Goal: Task Accomplishment & Management: Complete application form

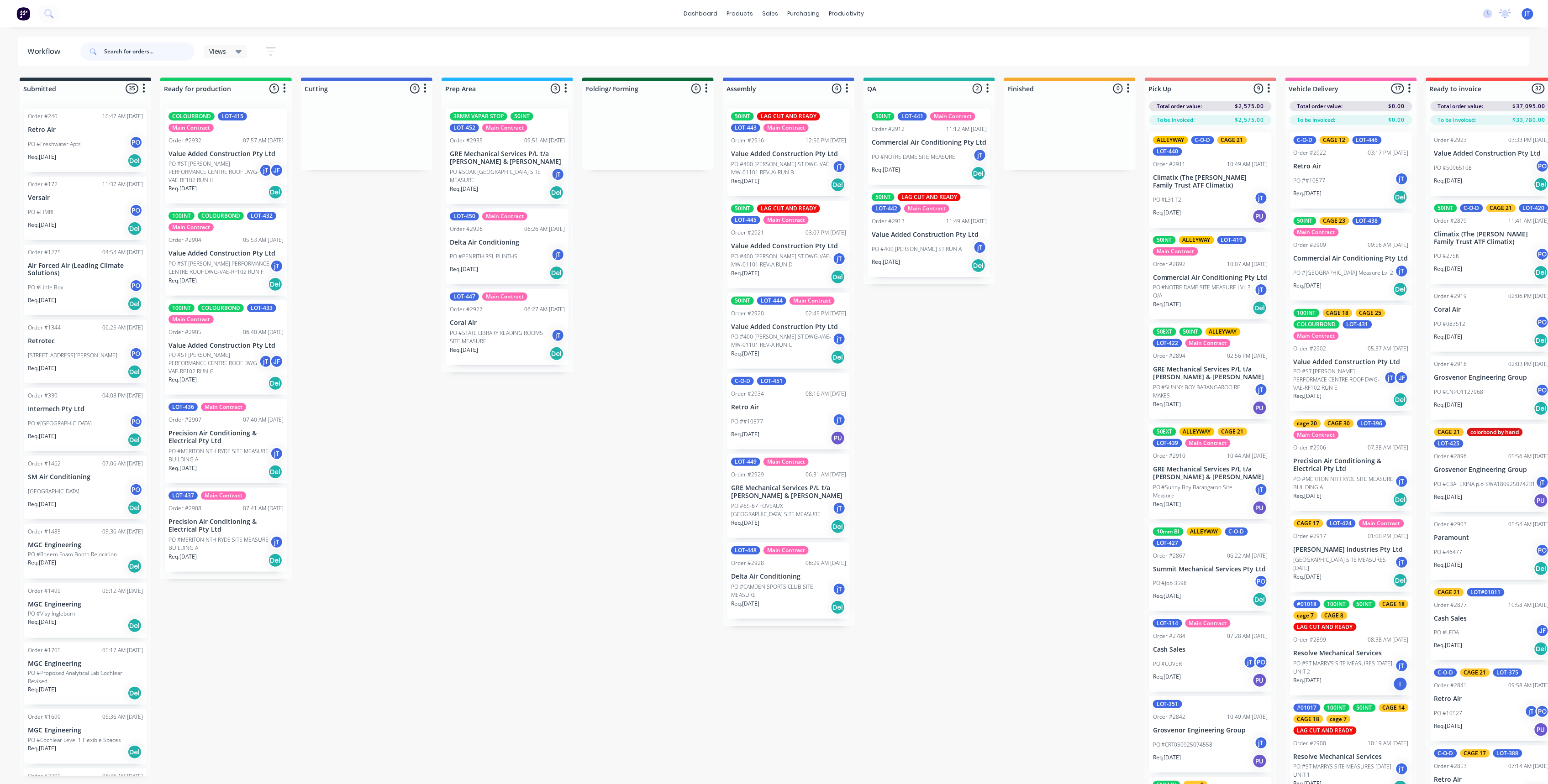
click at [181, 55] on input "text" at bounding box center [150, 51] width 91 height 18
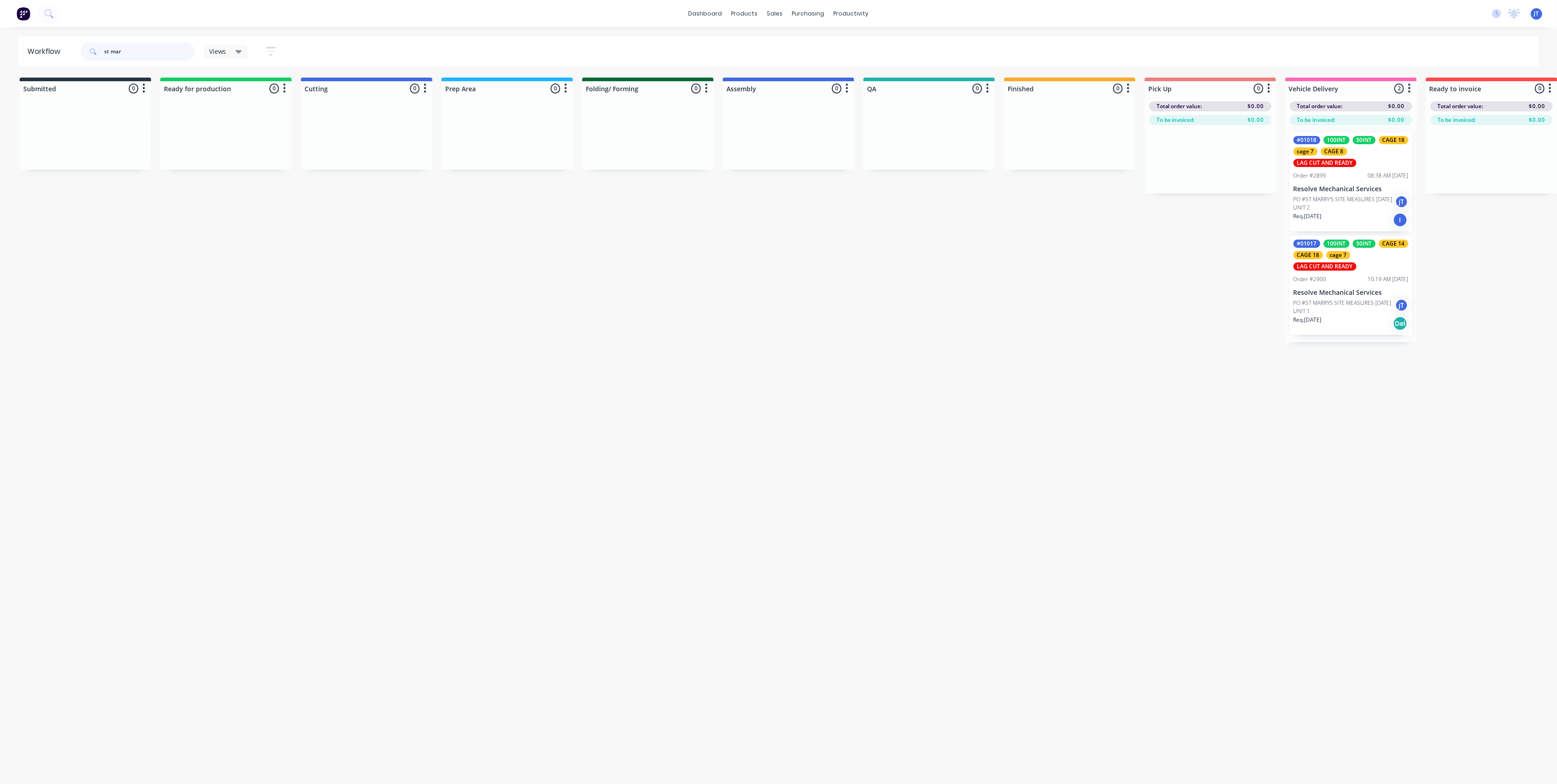
type input "st mar"
drag, startPoint x: 160, startPoint y: 60, endPoint x: 98, endPoint y: 72, distance: 63.2
click at [98, 72] on div "Workflow st mar Views Save new view None (Default) edit Assembly edit Dispatch …" at bounding box center [778, 401] width 1557 height 729
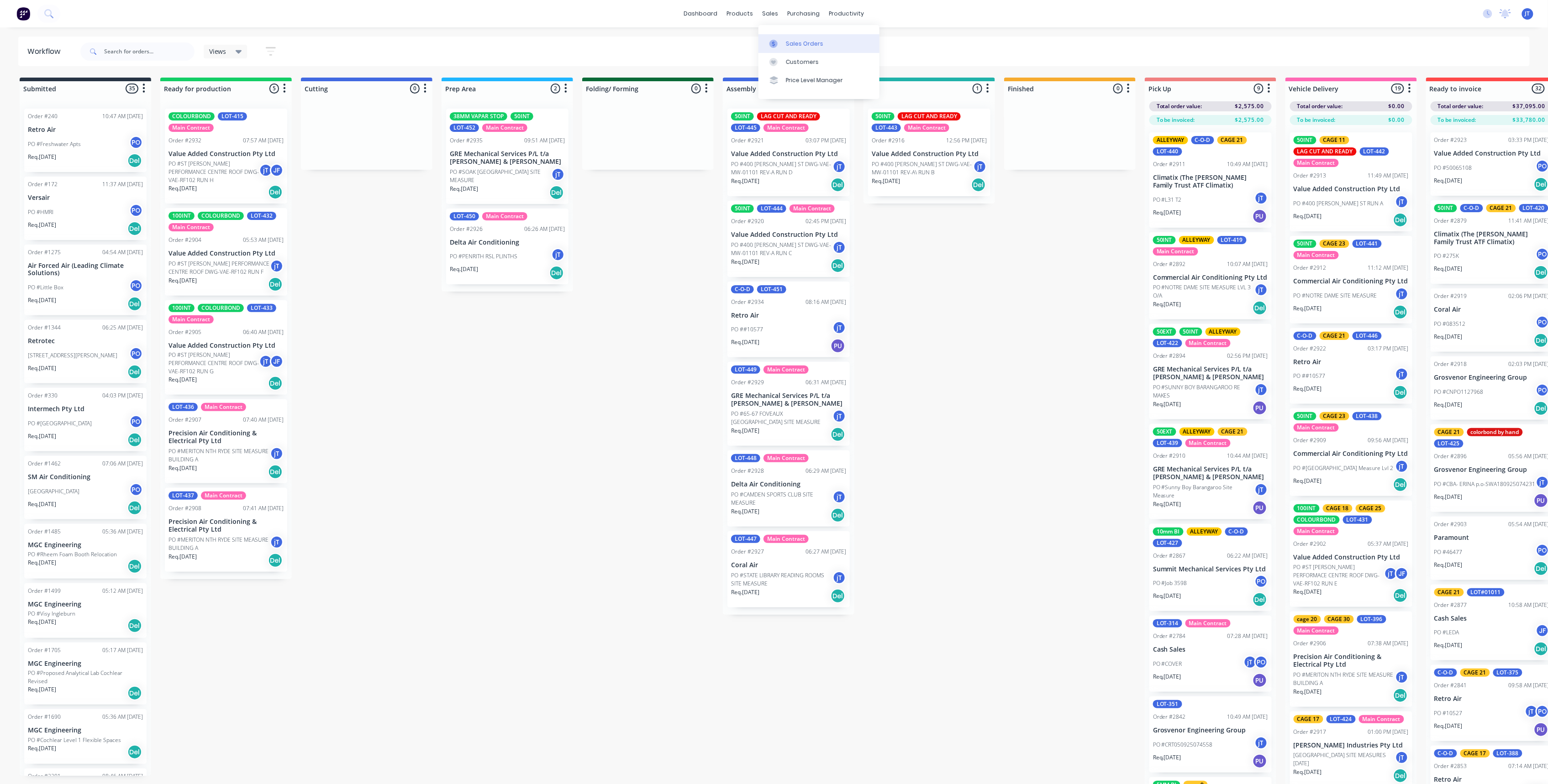
click at [786, 40] on div "Sales Orders" at bounding box center [804, 44] width 37 height 8
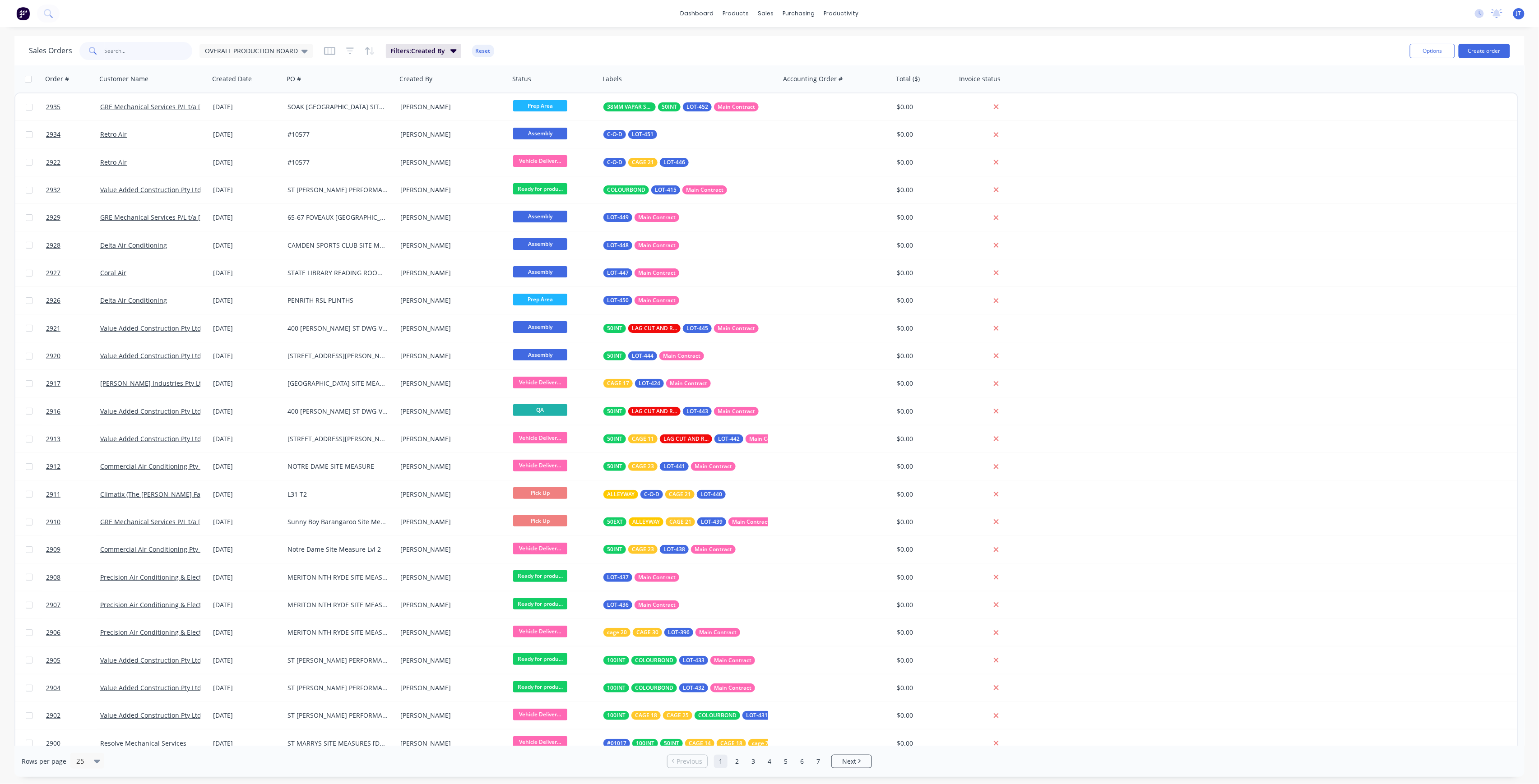
click at [121, 59] on input "text" at bounding box center [149, 50] width 88 height 18
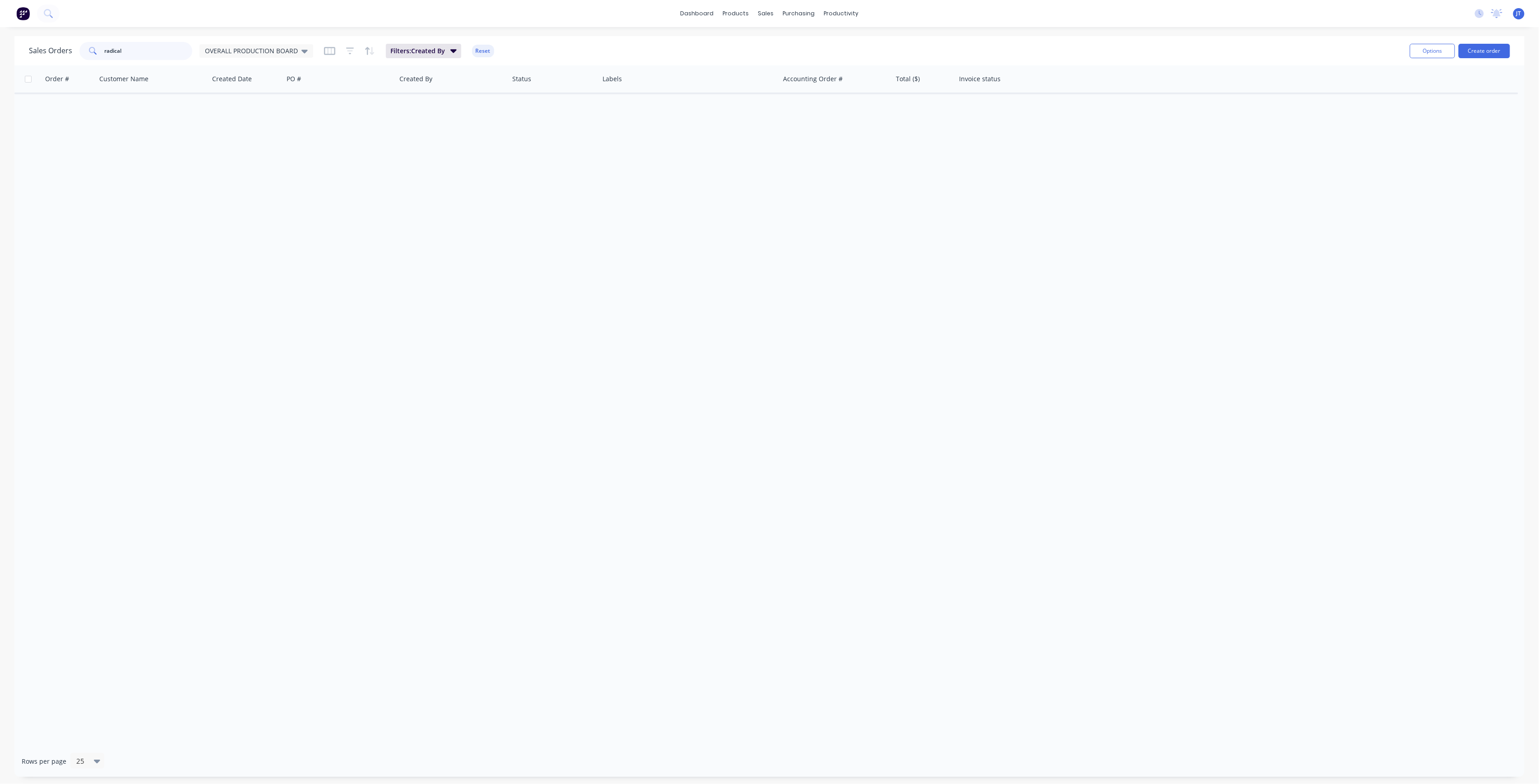
drag, startPoint x: 159, startPoint y: 48, endPoint x: 39, endPoint y: 37, distance: 120.5
click at [39, 37] on div "Sales Orders radical OVERALL PRODUCTION BOARD Filters: Created By Reset Options…" at bounding box center [769, 50] width 1510 height 29
type input "radical"
click at [163, 57] on input "radical" at bounding box center [149, 50] width 88 height 18
drag, startPoint x: 150, startPoint y: 55, endPoint x: 79, endPoint y: 60, distance: 71.2
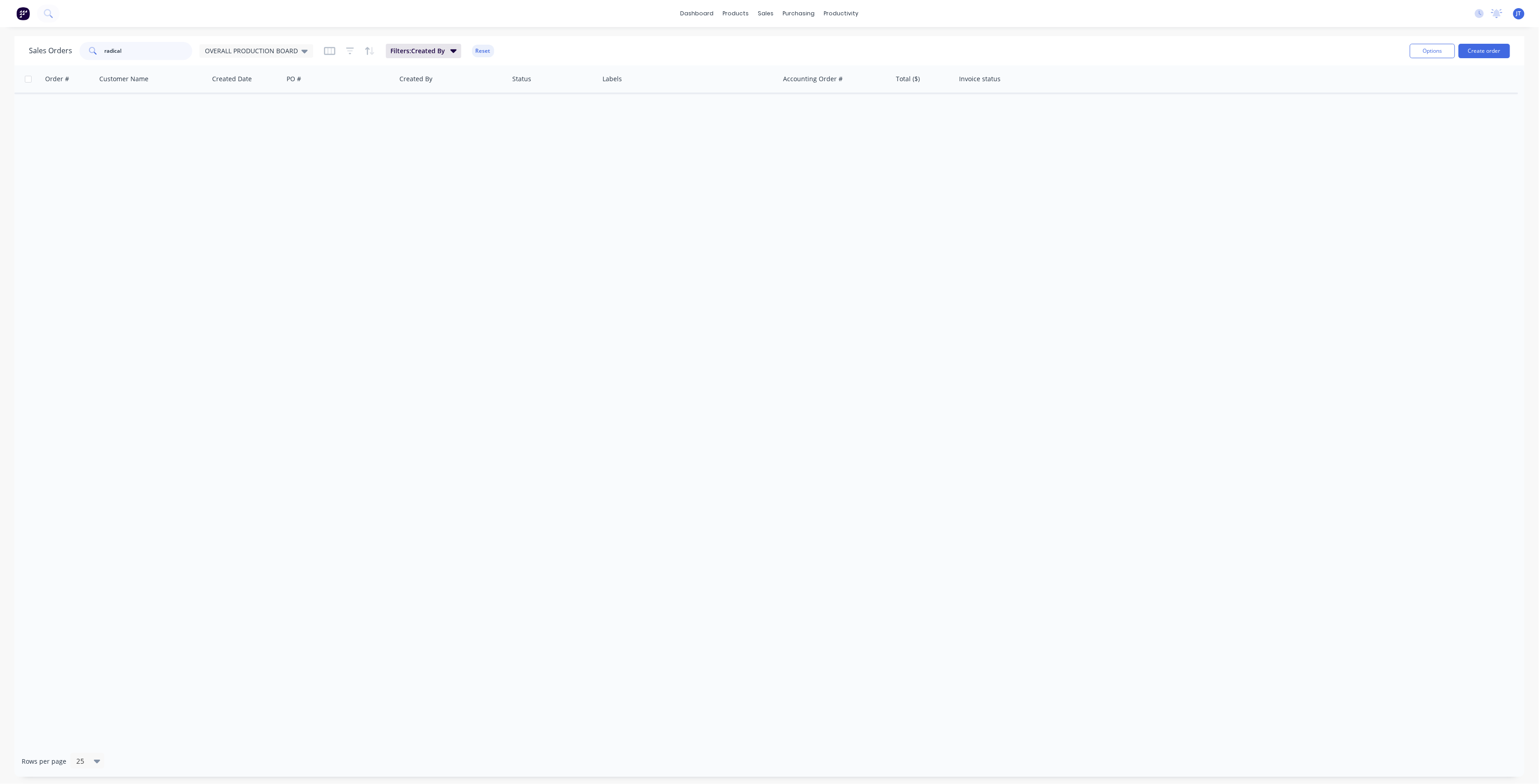
click at [79, 60] on div "Sales Orders radical OVERALL PRODUCTION BOARD Filters: Created By Reset" at bounding box center [716, 51] width 1374 height 22
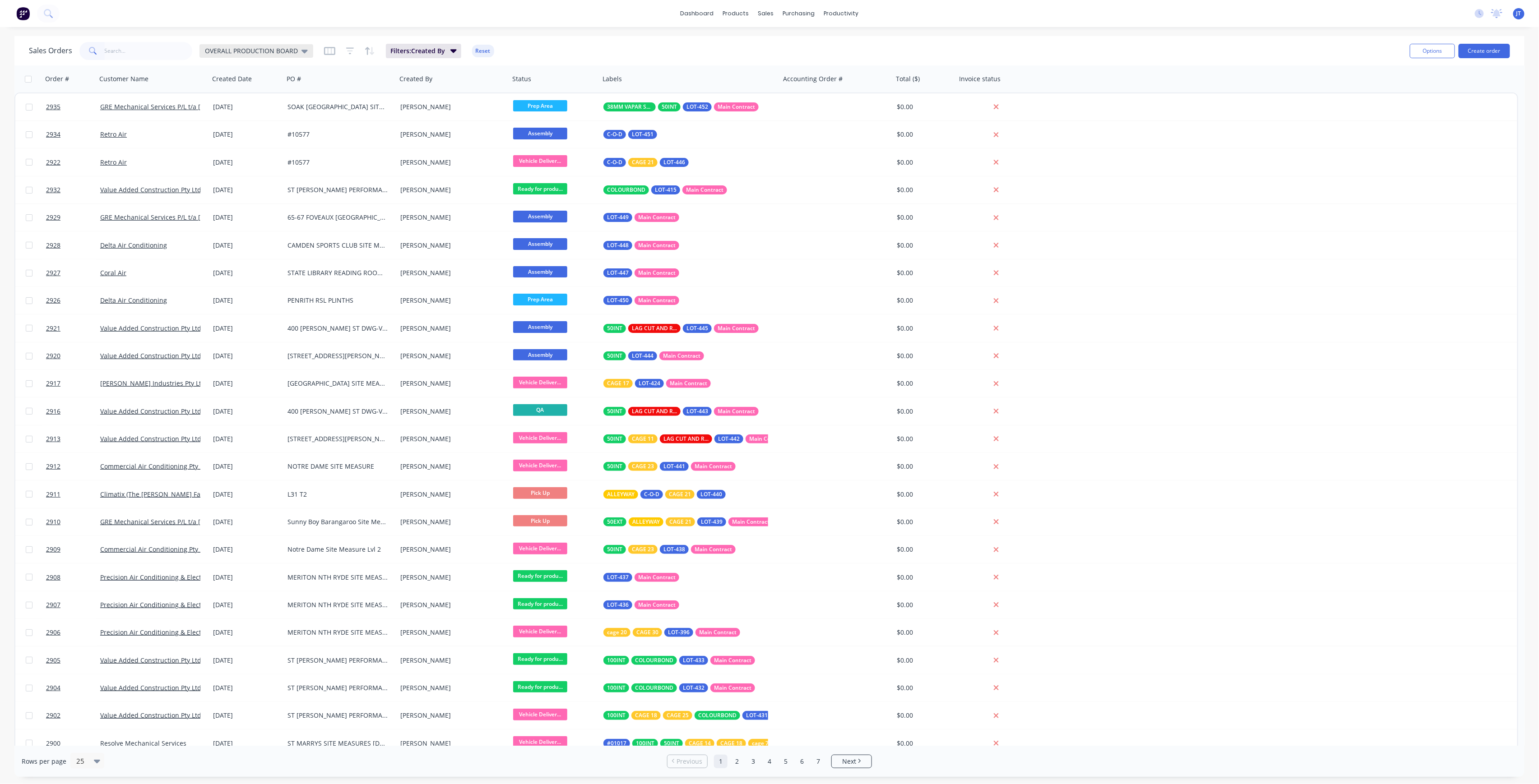
click at [282, 47] on span "OVERALL PRODUCTION BOARD" at bounding box center [252, 51] width 93 height 9
click at [220, 130] on button "None" at bounding box center [253, 127] width 103 height 10
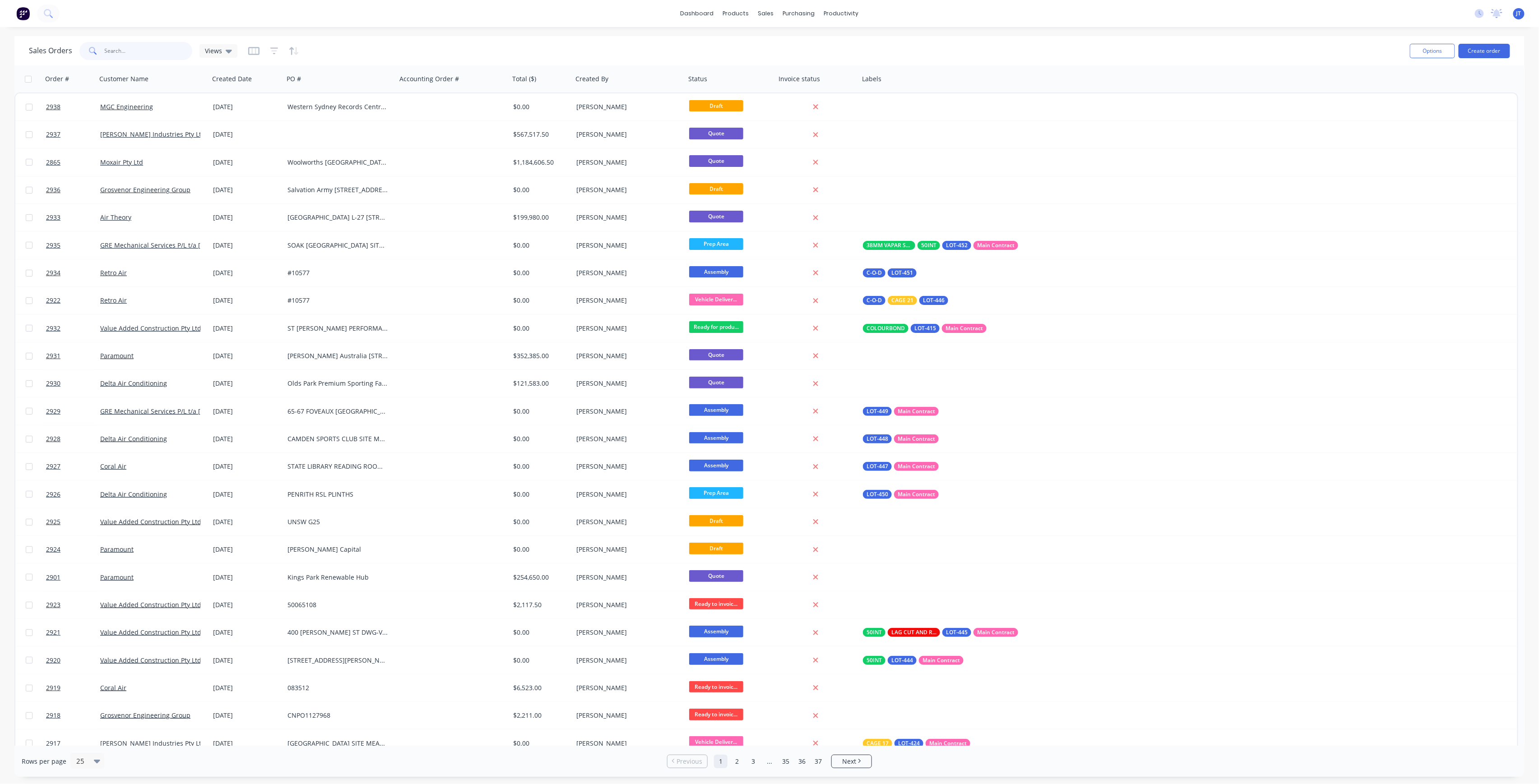
click at [166, 56] on input "text" at bounding box center [149, 50] width 88 height 18
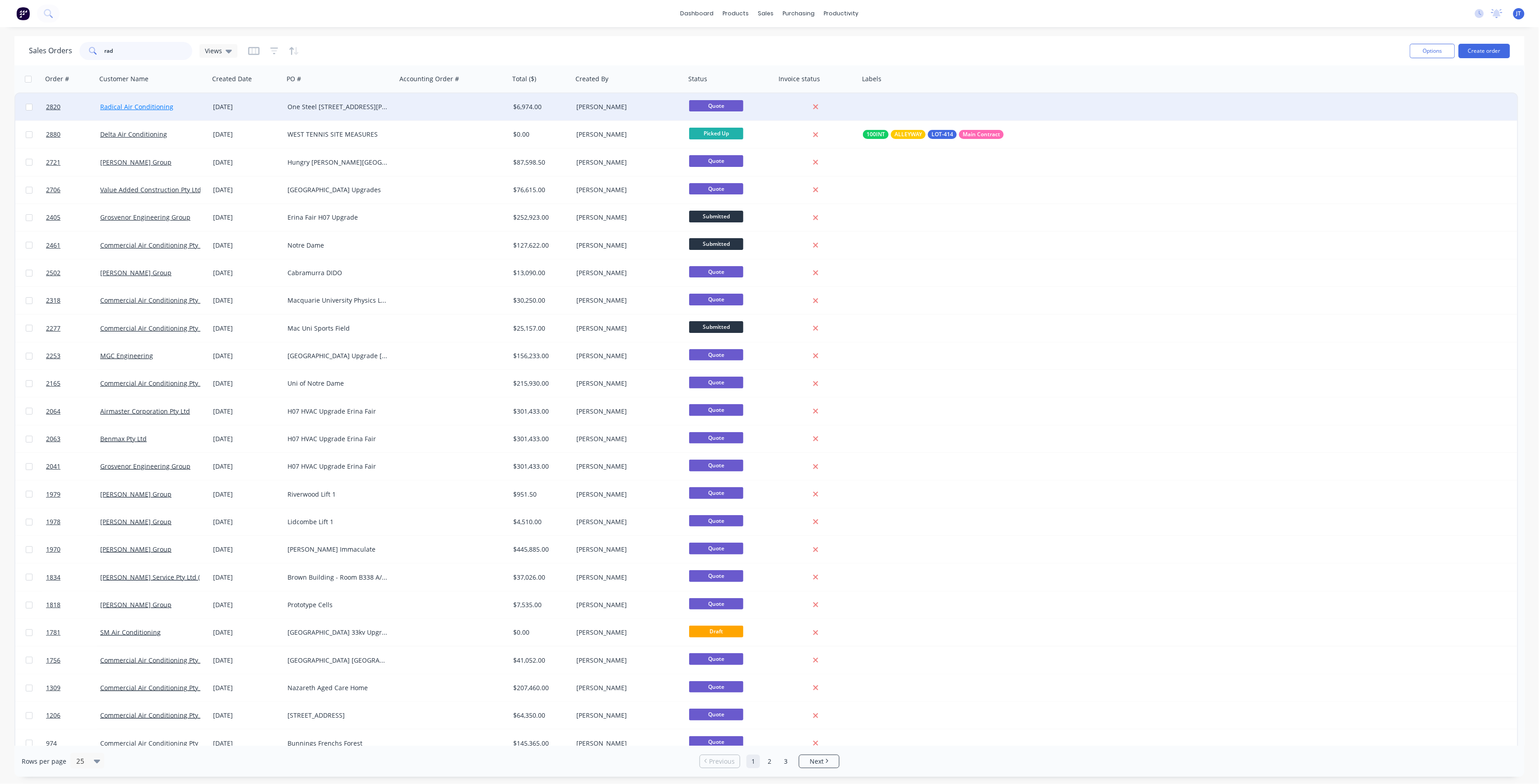
type input "rad"
click at [169, 102] on link "Radical Air Conditioning" at bounding box center [136, 106] width 73 height 9
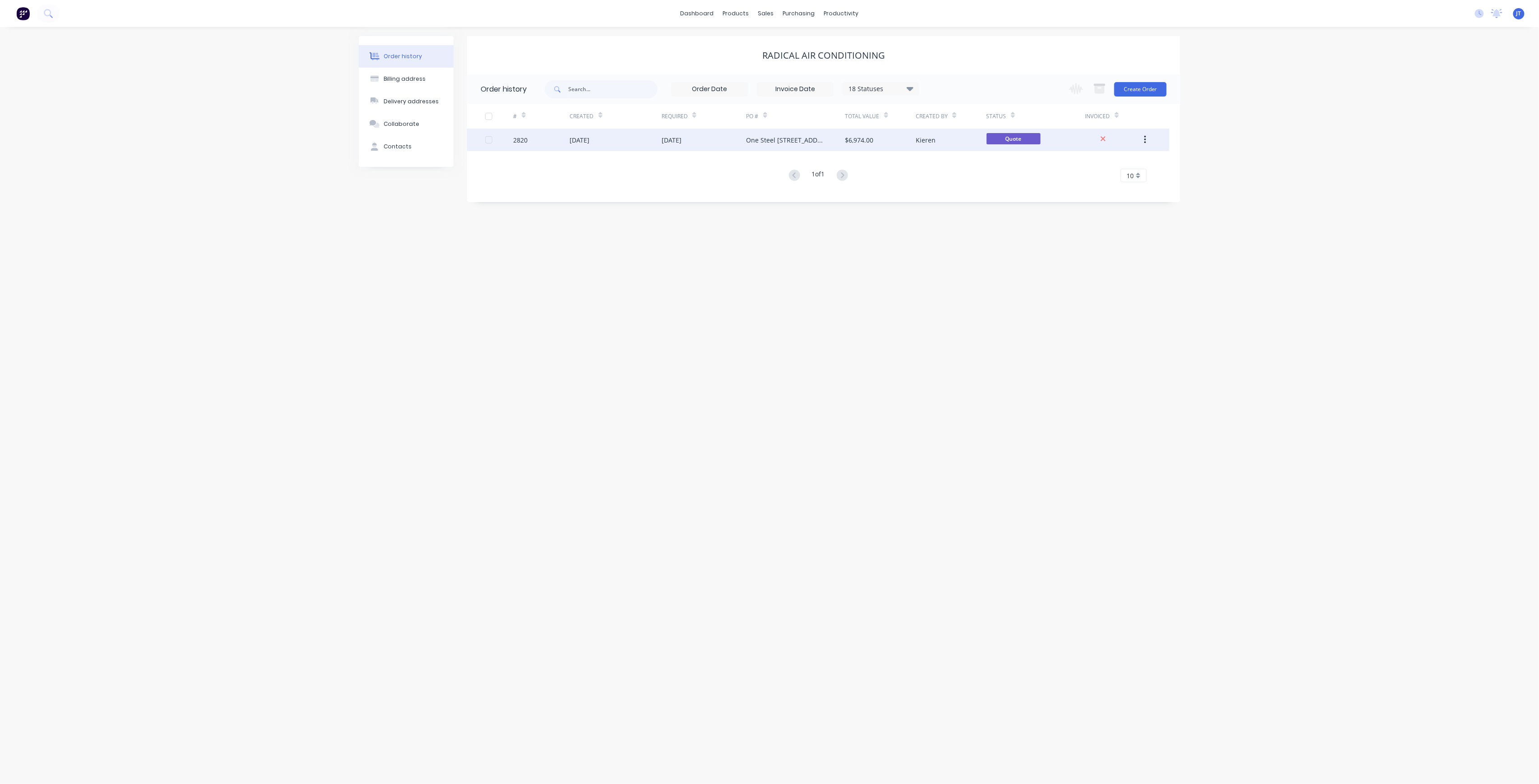
click at [942, 141] on div "Kieren" at bounding box center [951, 140] width 71 height 23
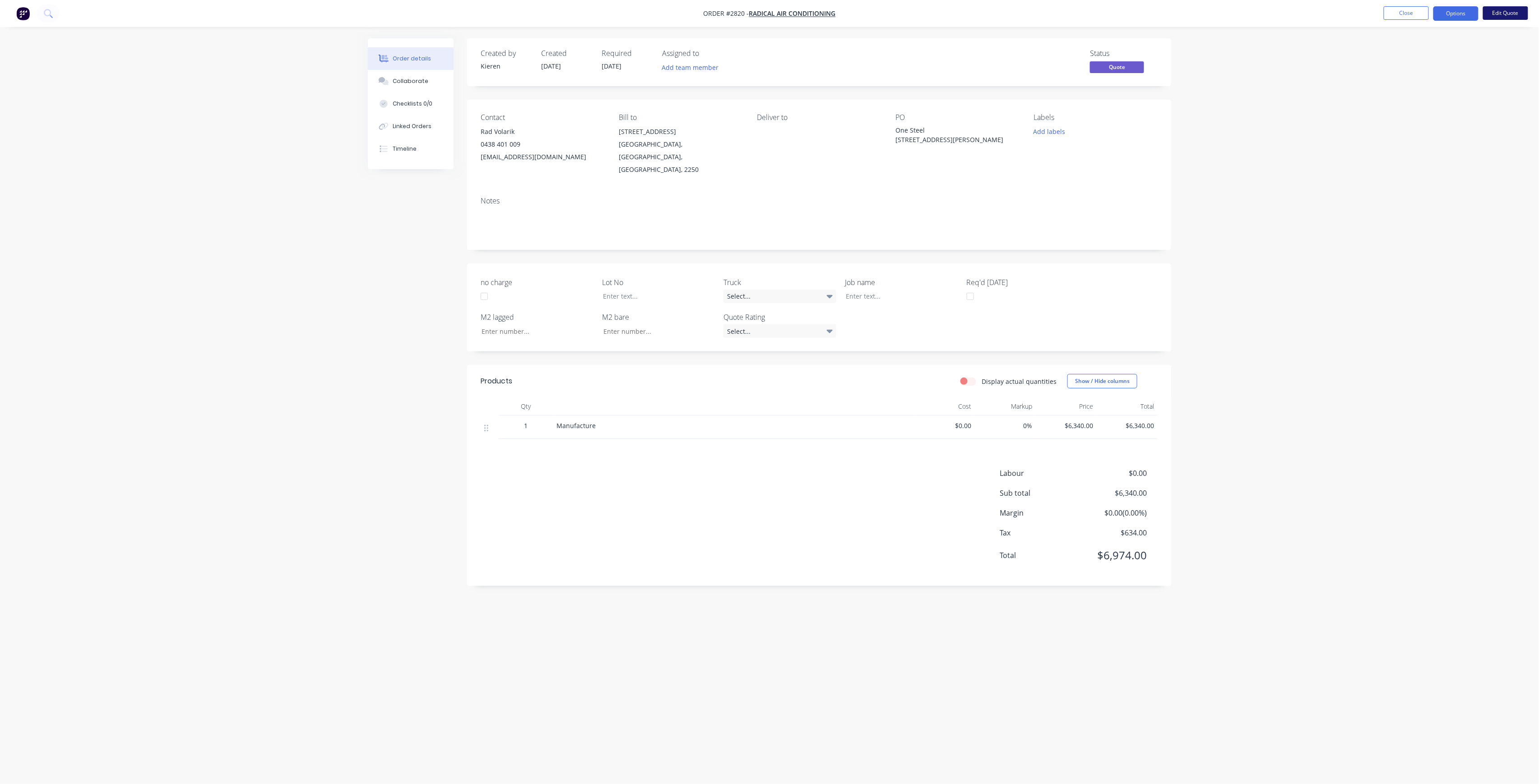
click at [1497, 13] on button "Edit Quote" at bounding box center [1505, 13] width 45 height 13
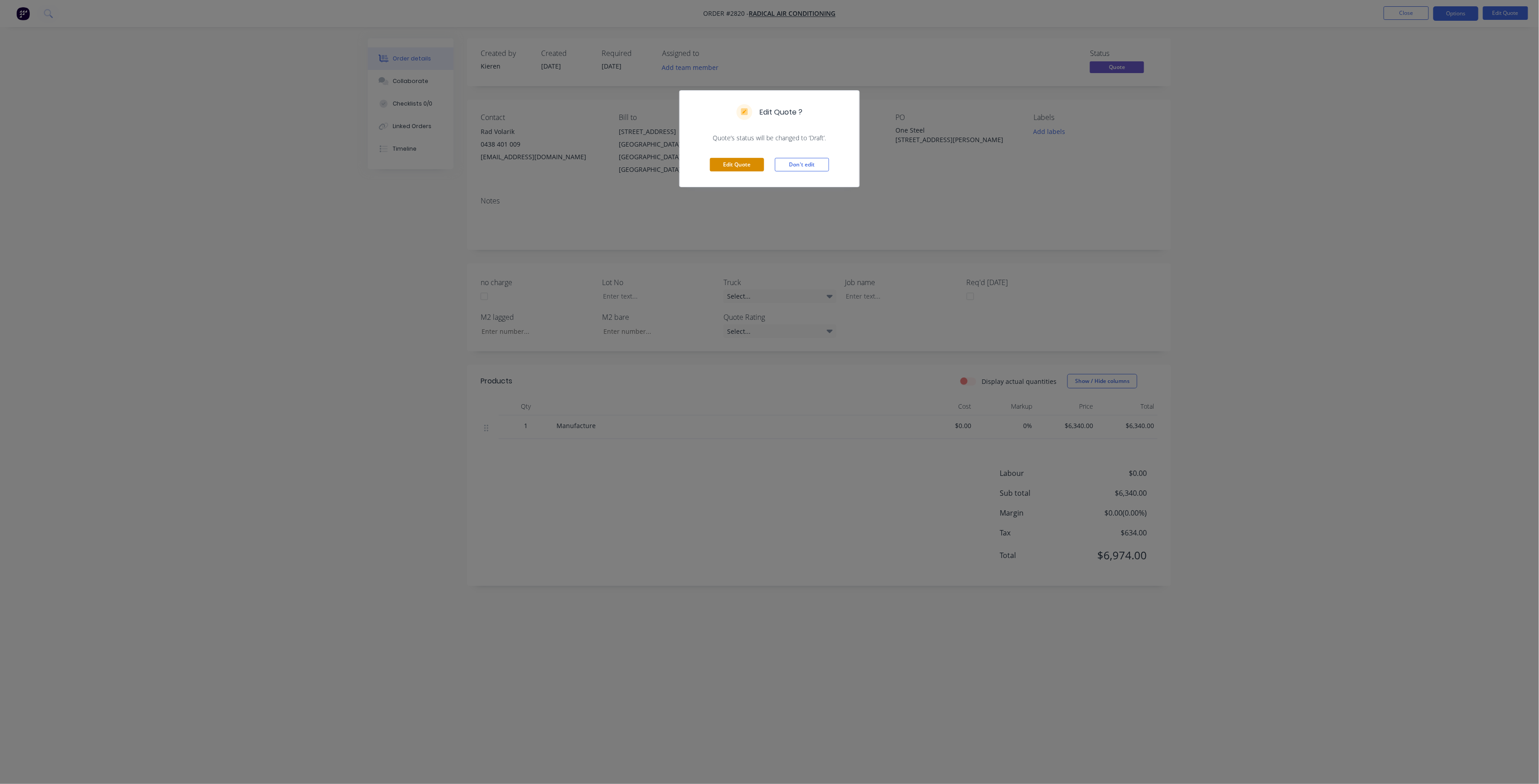
click at [725, 166] on button "Edit Quote" at bounding box center [736, 164] width 54 height 13
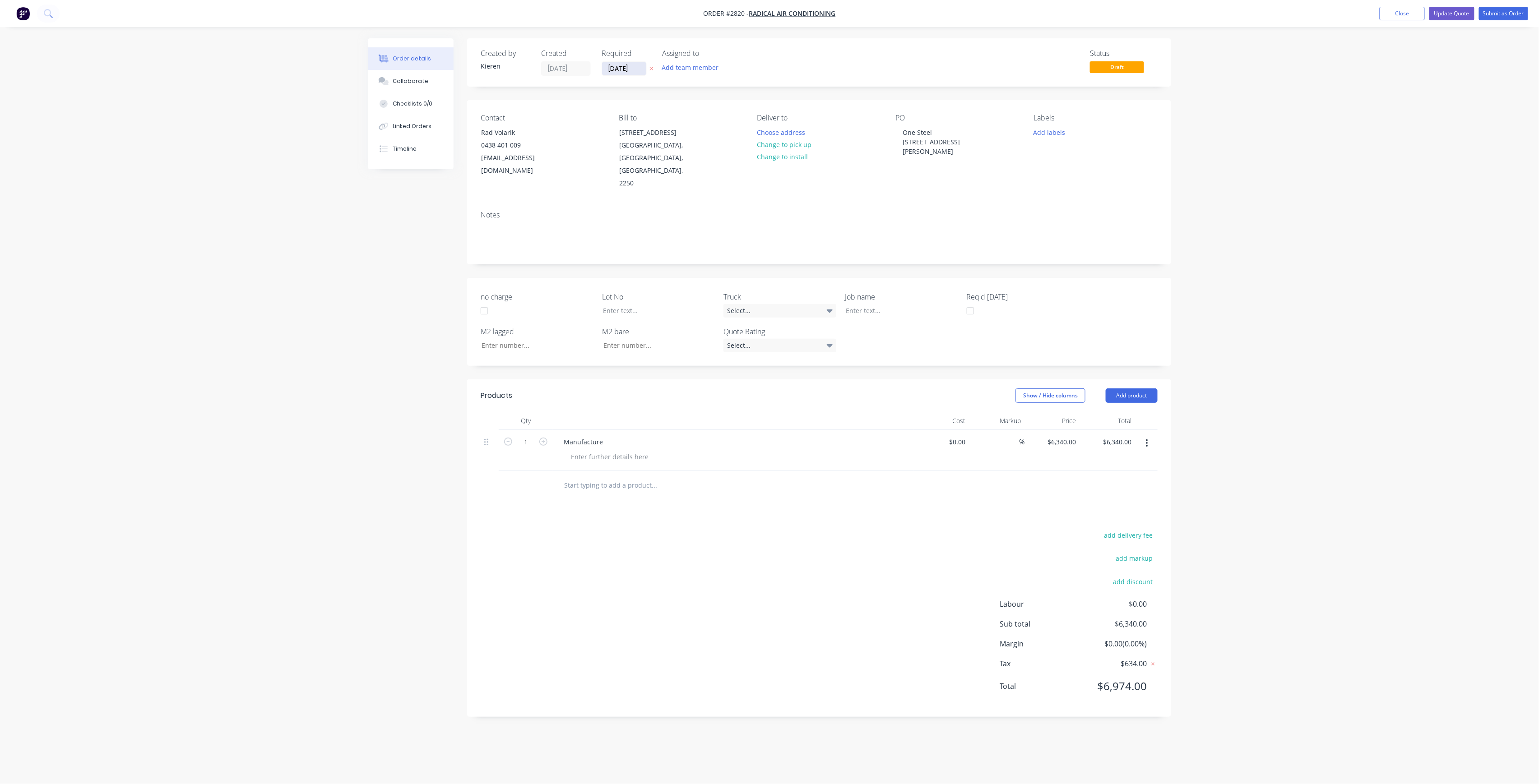
click at [643, 69] on input "[DATE]" at bounding box center [624, 68] width 44 height 13
click at [633, 186] on div "29" at bounding box center [632, 184] width 13 height 13
type input "[DATE]"
click at [802, 134] on button "Choose address" at bounding box center [781, 132] width 57 height 13
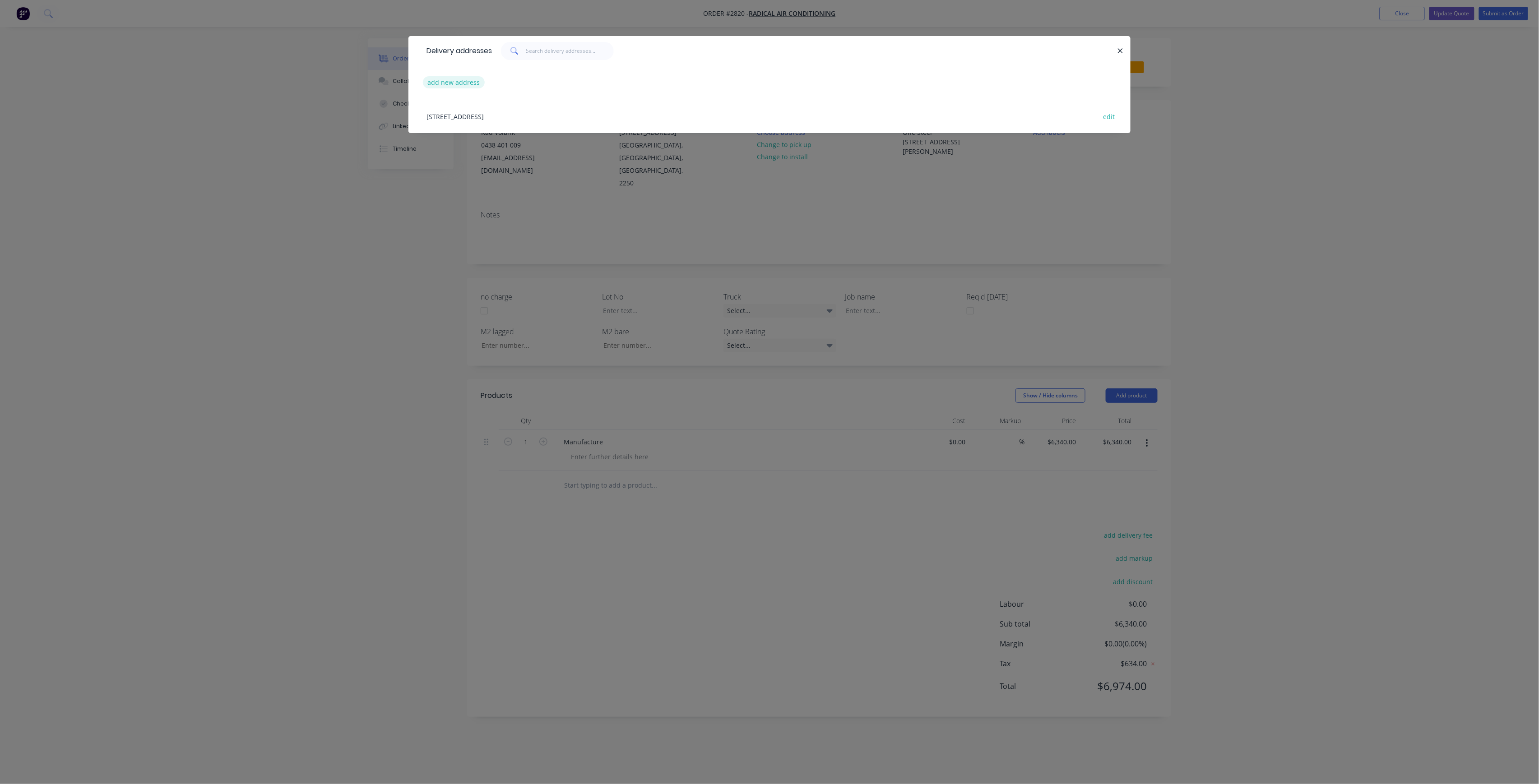
click at [473, 86] on button "add new address" at bounding box center [454, 82] width 62 height 13
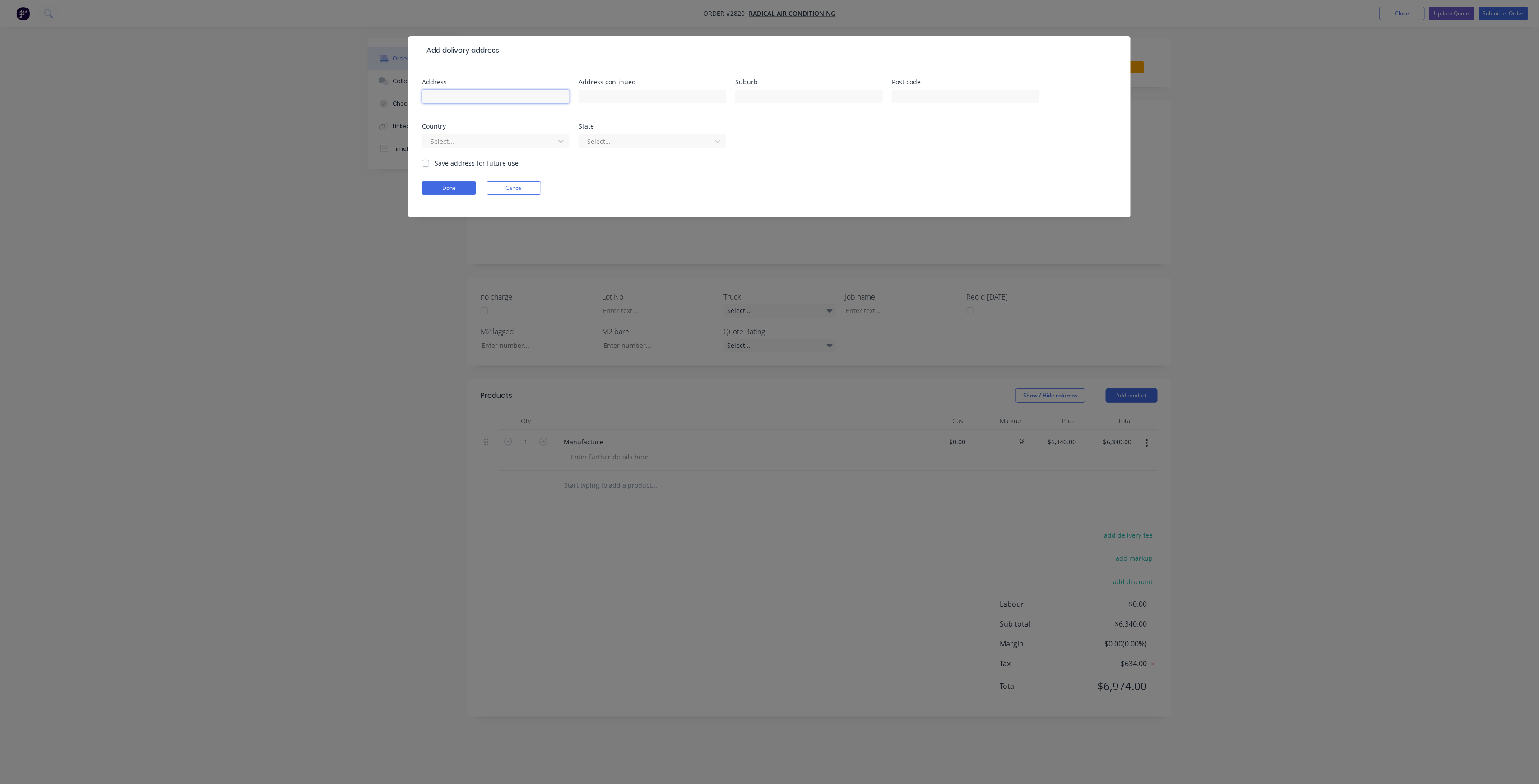
click at [488, 93] on input "text" at bounding box center [496, 96] width 148 height 13
drag, startPoint x: 494, startPoint y: 104, endPoint x: 469, endPoint y: 106, distance: 25.1
click at [469, 106] on div "[STREET_ADDRESS][PERSON_NAME][PERSON_NAME]" at bounding box center [496, 101] width 148 height 27
type input "[STREET_ADDRESS][PERSON_NAME]"
click at [822, 105] on div at bounding box center [809, 101] width 148 height 27
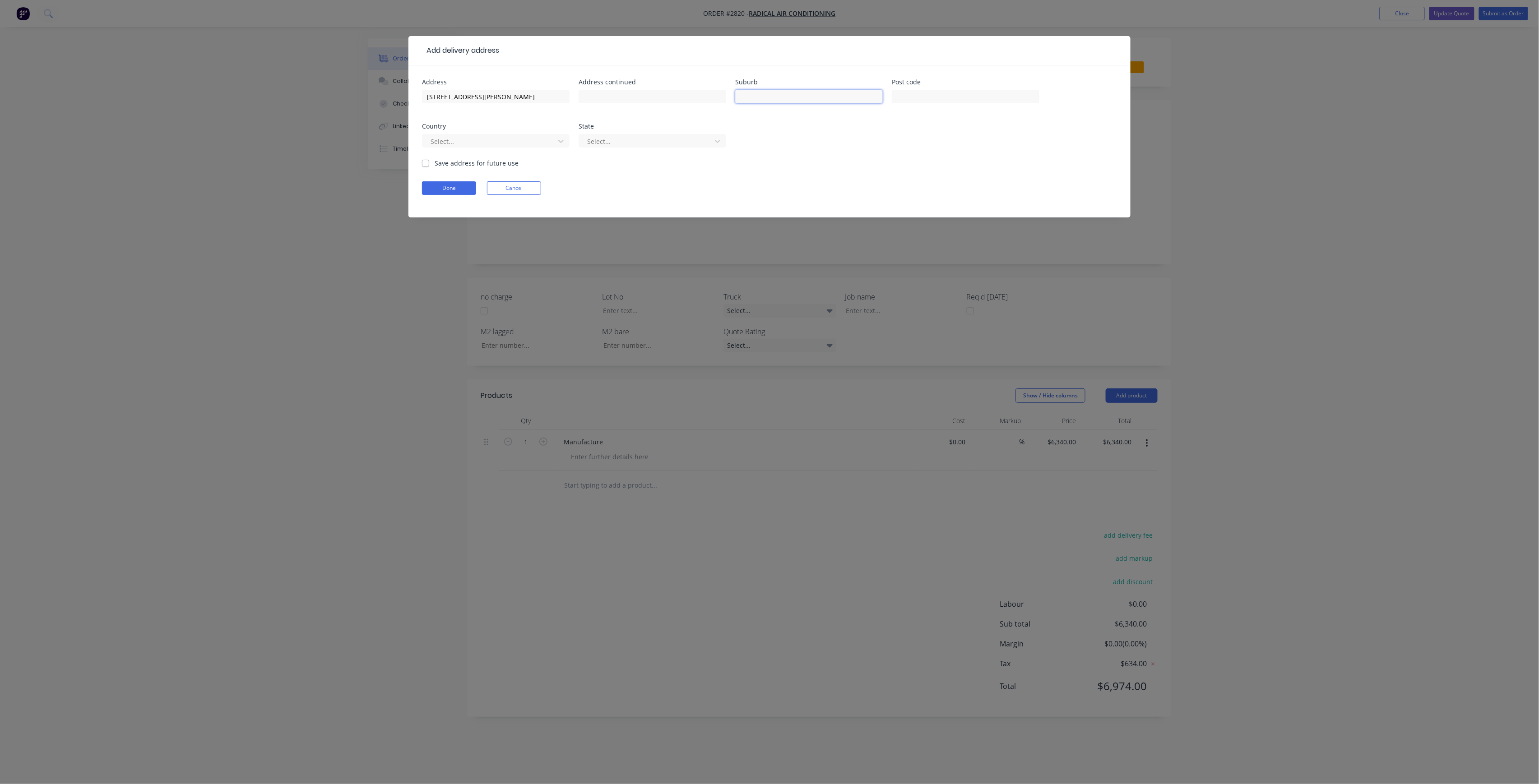
click at [829, 97] on input "text" at bounding box center [809, 96] width 148 height 13
paste input "Rooty Hill"
type input "Rooty Hill"
click at [938, 93] on input "text" at bounding box center [966, 96] width 148 height 13
type input "2766"
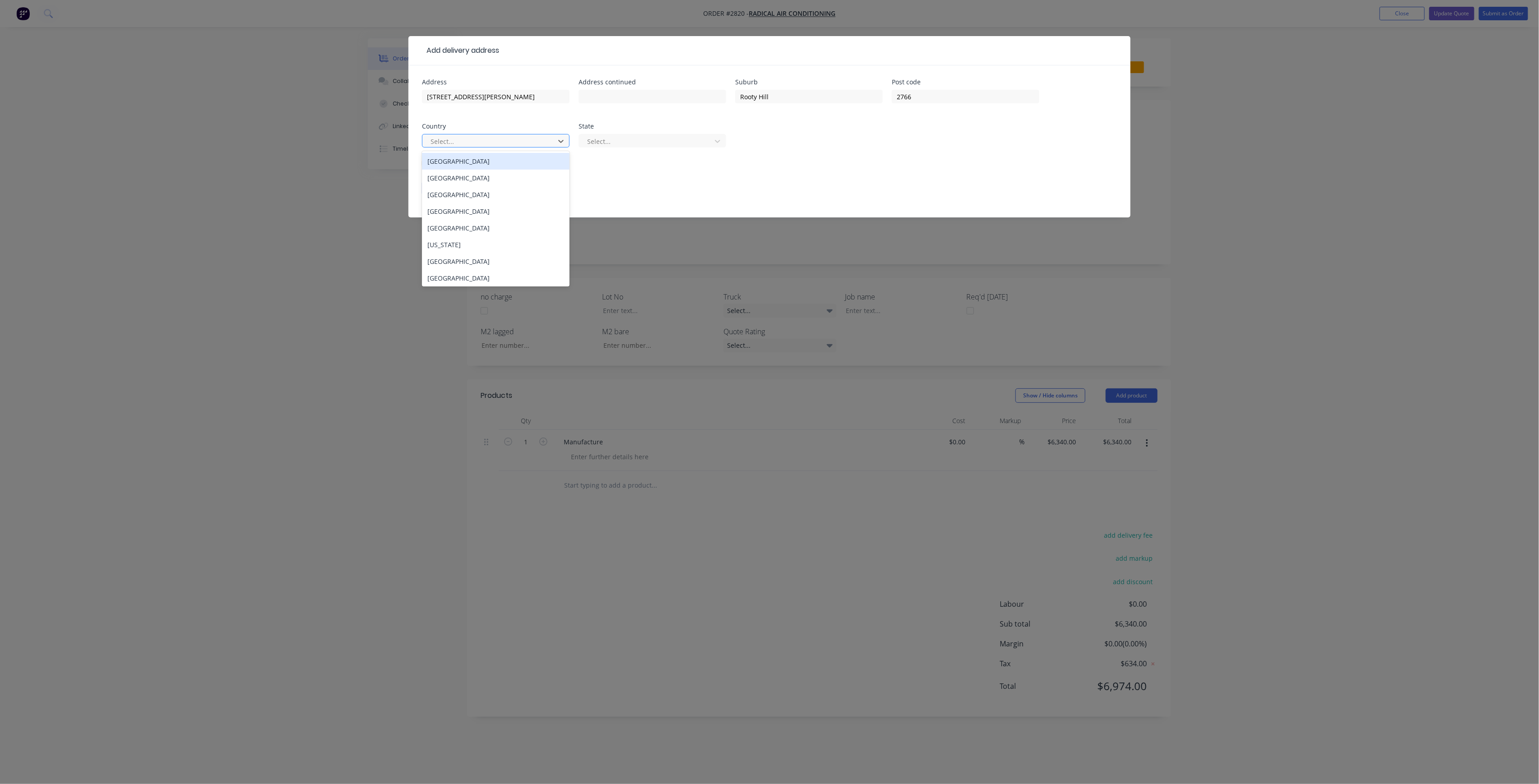
click at [553, 138] on div "Select..." at bounding box center [490, 141] width 126 height 13
click at [529, 165] on div "[GEOGRAPHIC_DATA]" at bounding box center [496, 161] width 148 height 16
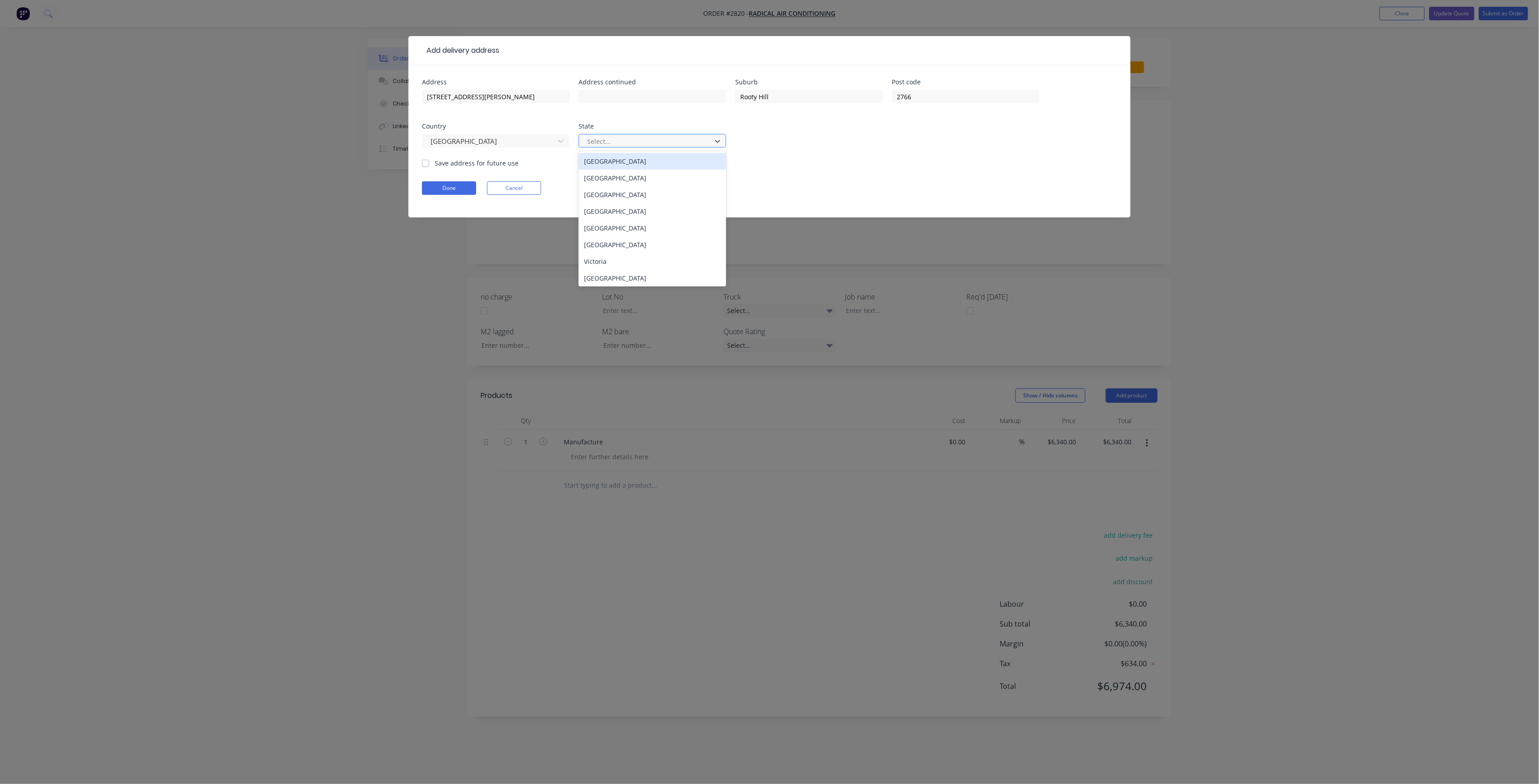
click at [608, 141] on div at bounding box center [646, 141] width 120 height 11
click at [605, 174] on div "[GEOGRAPHIC_DATA]" at bounding box center [652, 178] width 148 height 16
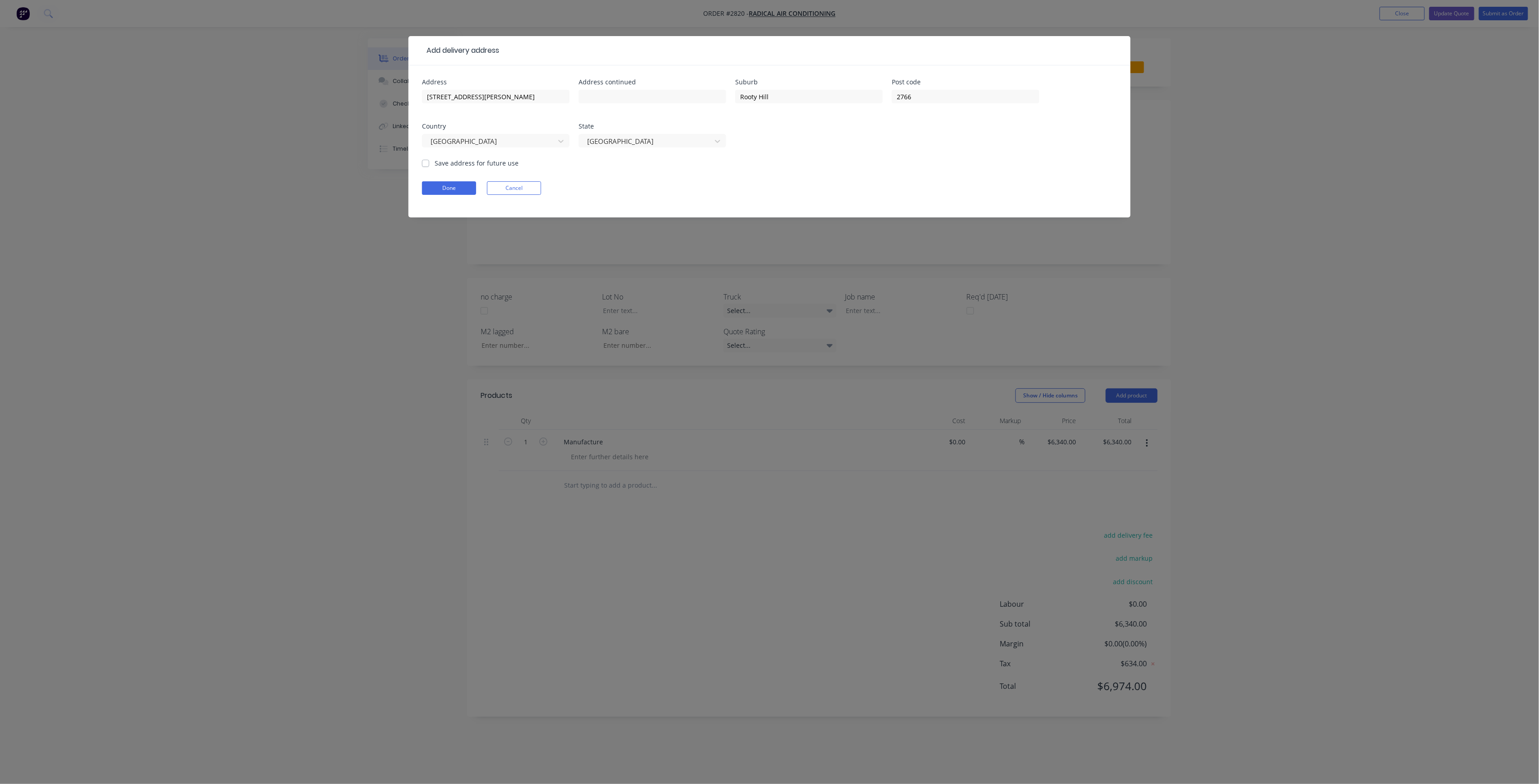
click at [435, 165] on label "Save address for future use" at bounding box center [476, 163] width 84 height 9
click at [428, 165] on input "Save address for future use" at bounding box center [425, 163] width 7 height 9
checkbox input "true"
click at [466, 182] on button "Done" at bounding box center [449, 188] width 54 height 13
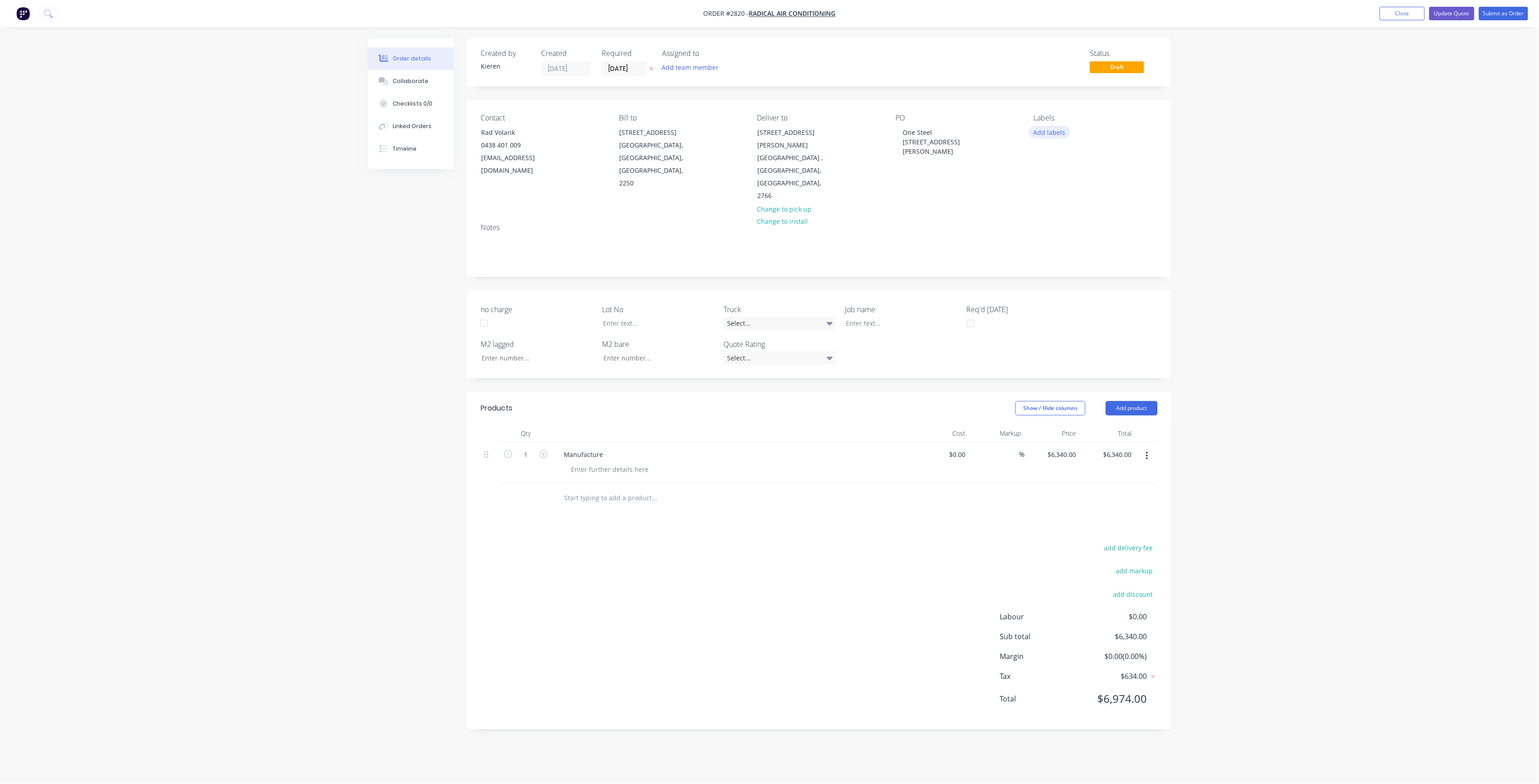
click at [1049, 127] on button "Add labels" at bounding box center [1049, 132] width 42 height 13
click at [1067, 159] on input "text" at bounding box center [1108, 159] width 94 height 18
drag, startPoint x: 1071, startPoint y: 214, endPoint x: 1084, endPoint y: 190, distance: 27.3
click at [1072, 214] on div "LOT-423" at bounding box center [1072, 213] width 29 height 10
drag, startPoint x: 1092, startPoint y: 157, endPoint x: 1064, endPoint y: 162, distance: 28.4
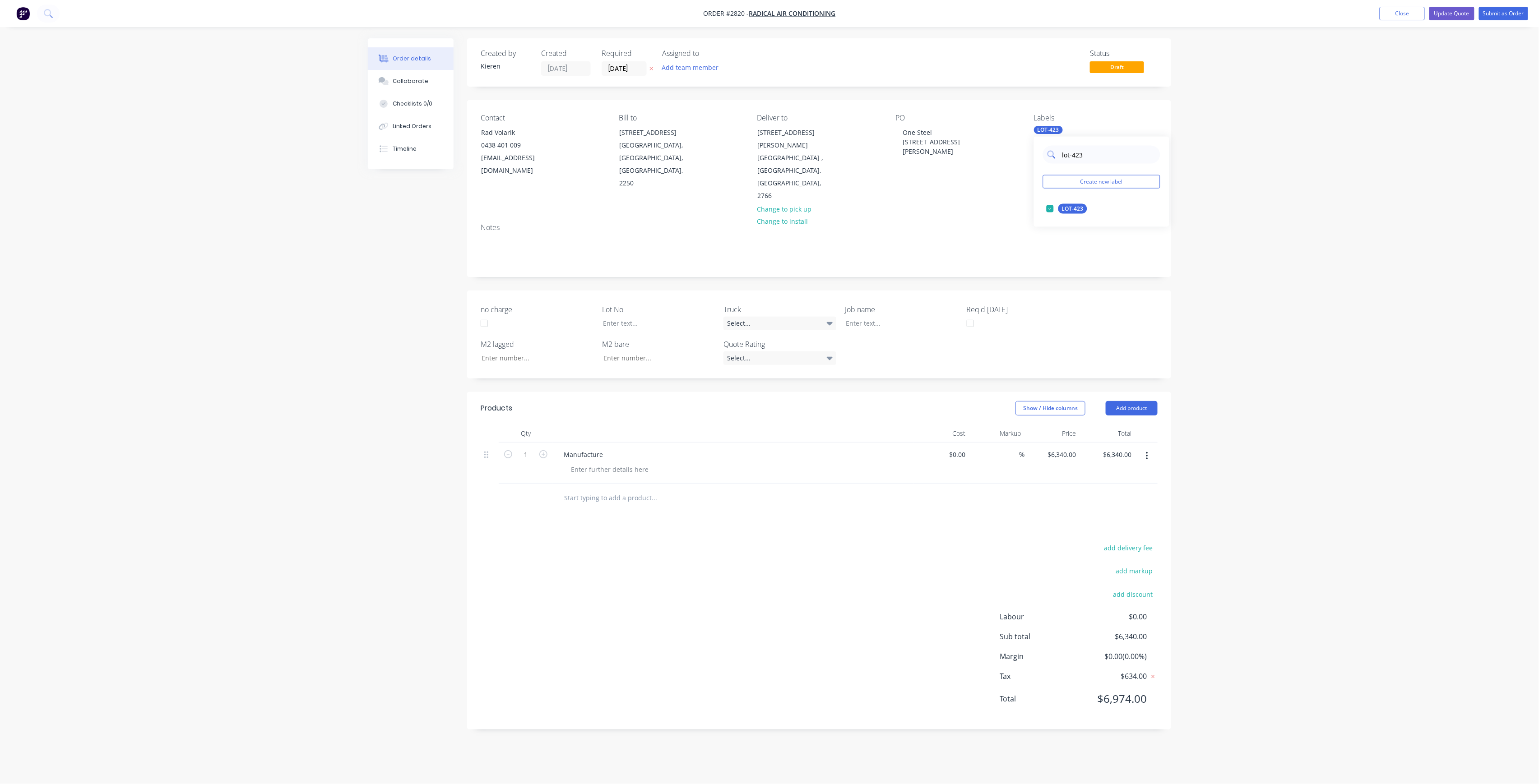
click at [1064, 162] on input "lot-423" at bounding box center [1108, 154] width 94 height 18
type input "l"
type input "C-"
click at [1067, 208] on div "C-O-D" at bounding box center [1069, 209] width 23 height 10
click at [1093, 159] on input "C-" at bounding box center [1108, 154] width 94 height 18
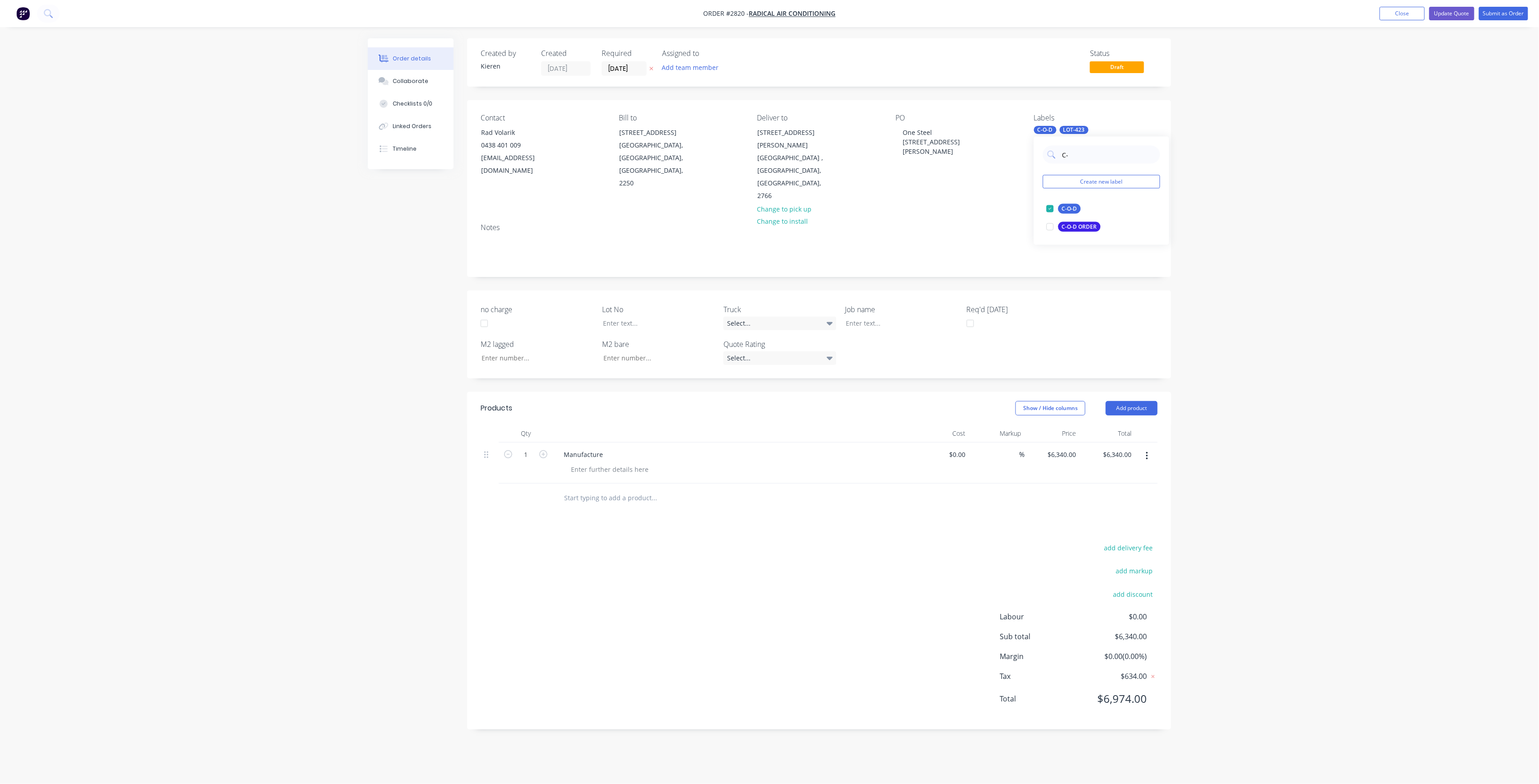
drag, startPoint x: 1077, startPoint y: 163, endPoint x: 1060, endPoint y: 167, distance: 17.5
click at [1060, 167] on div "C- Create new label C-O-D edit C-O-D ORDER edit" at bounding box center [1101, 191] width 135 height 108
type input "50"
click at [1077, 244] on div "50INT" at bounding box center [1069, 244] width 23 height 10
click at [1063, 154] on input "50" at bounding box center [1108, 154] width 94 height 18
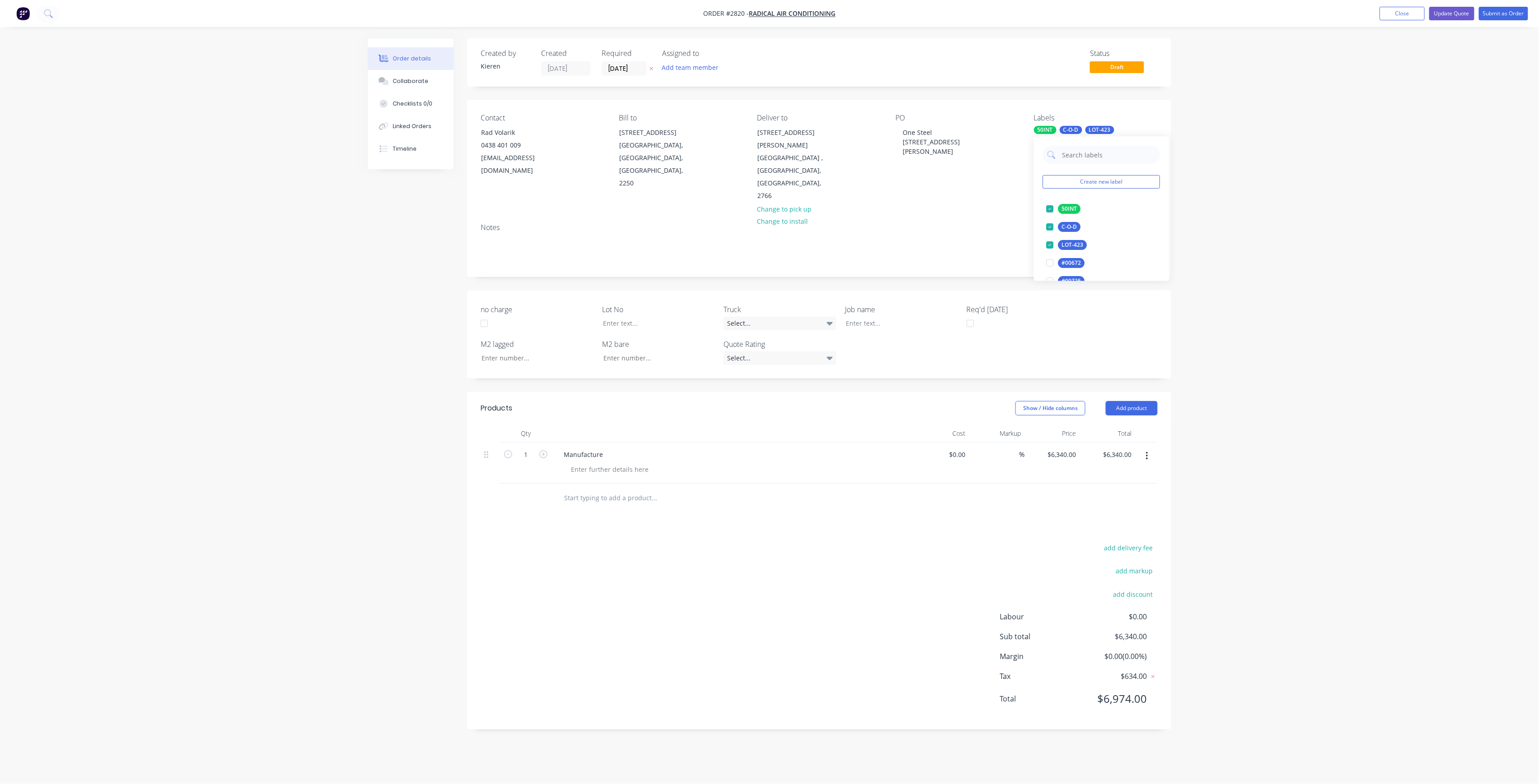
click at [526, 223] on div "Notes" at bounding box center [818, 227] width 677 height 9
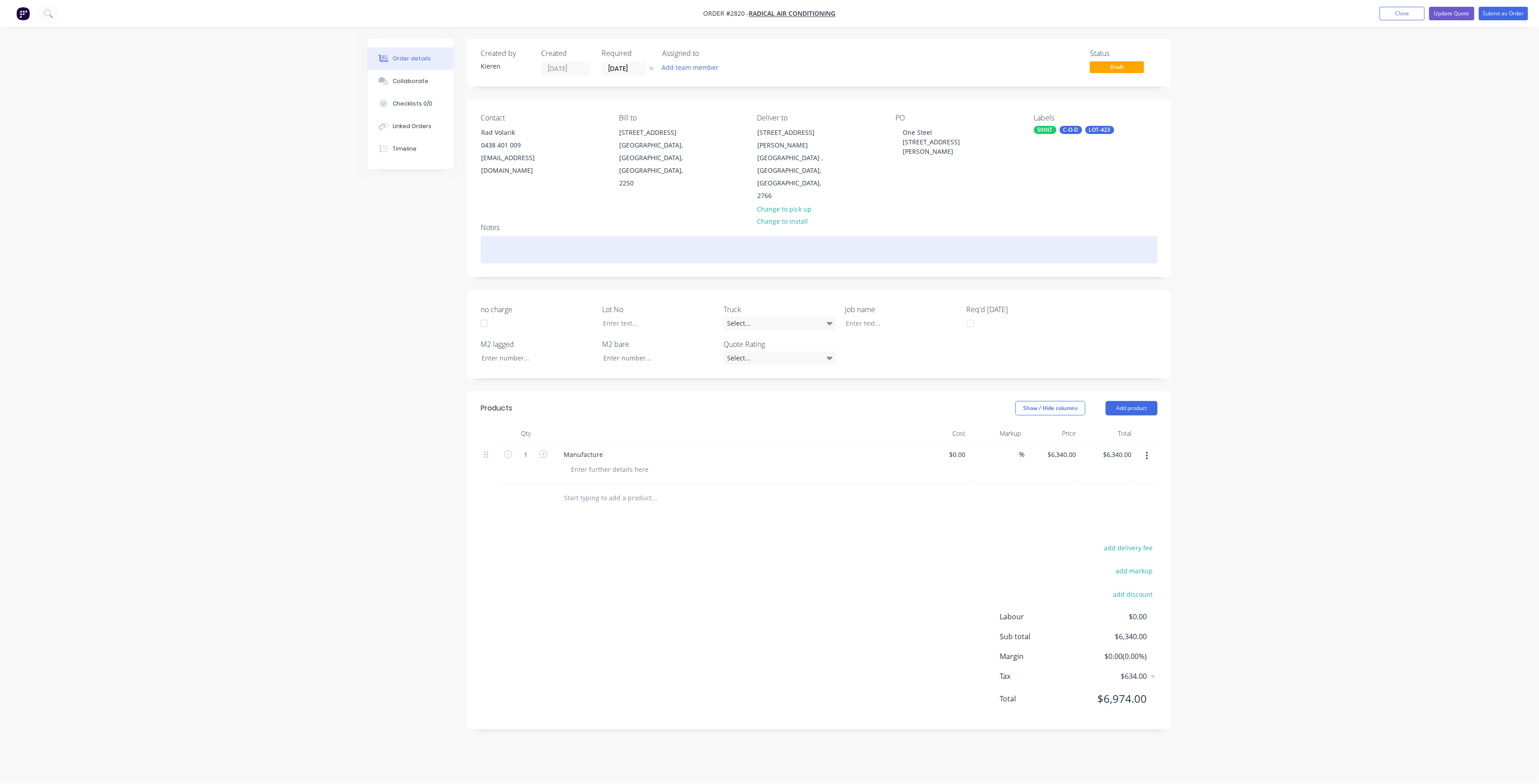
click at [520, 236] on div at bounding box center [818, 249] width 677 height 27
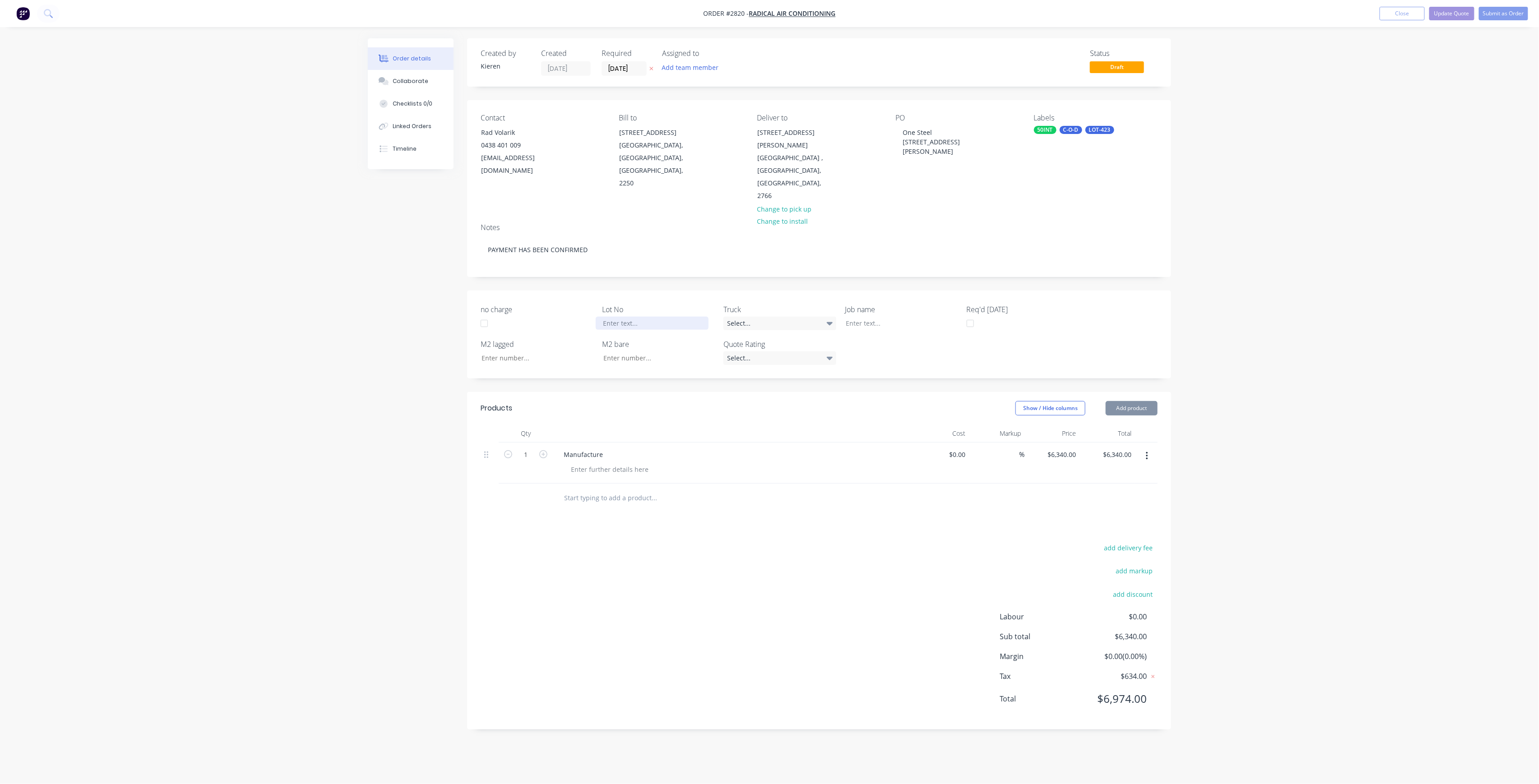
click at [663, 317] on div at bounding box center [652, 323] width 113 height 13
drag, startPoint x: 957, startPoint y: 154, endPoint x: 906, endPoint y: 132, distance: 55.5
click at [906, 132] on div "One Steel [STREET_ADDRESS][PERSON_NAME]" at bounding box center [952, 141] width 113 height 32
drag, startPoint x: 903, startPoint y: 132, endPoint x: 966, endPoint y: 152, distance: 66.1
click at [966, 152] on div "One Steel [STREET_ADDRESS][PERSON_NAME]" at bounding box center [952, 141] width 113 height 32
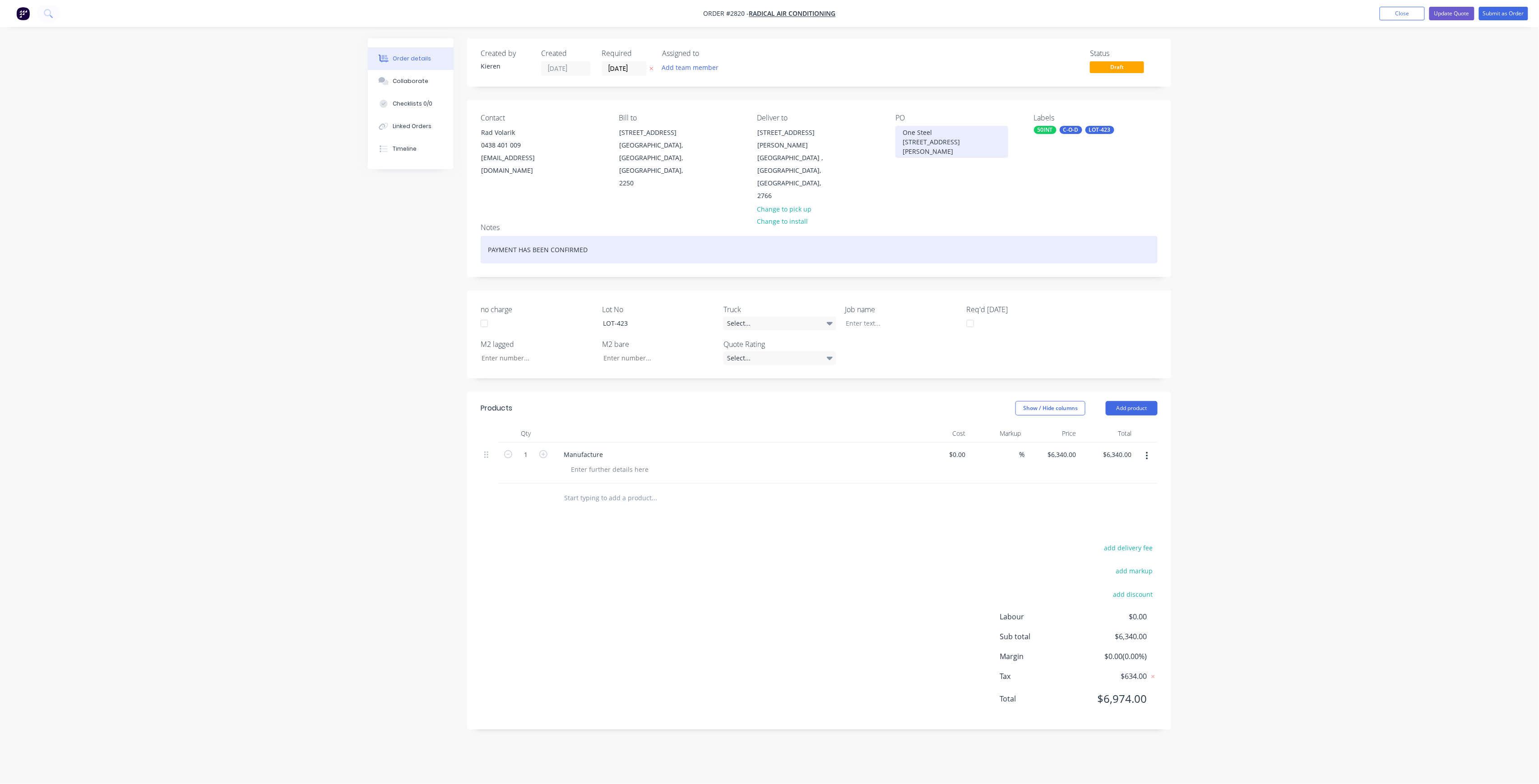
copy div "One Steel [STREET_ADDRESS][PERSON_NAME]"
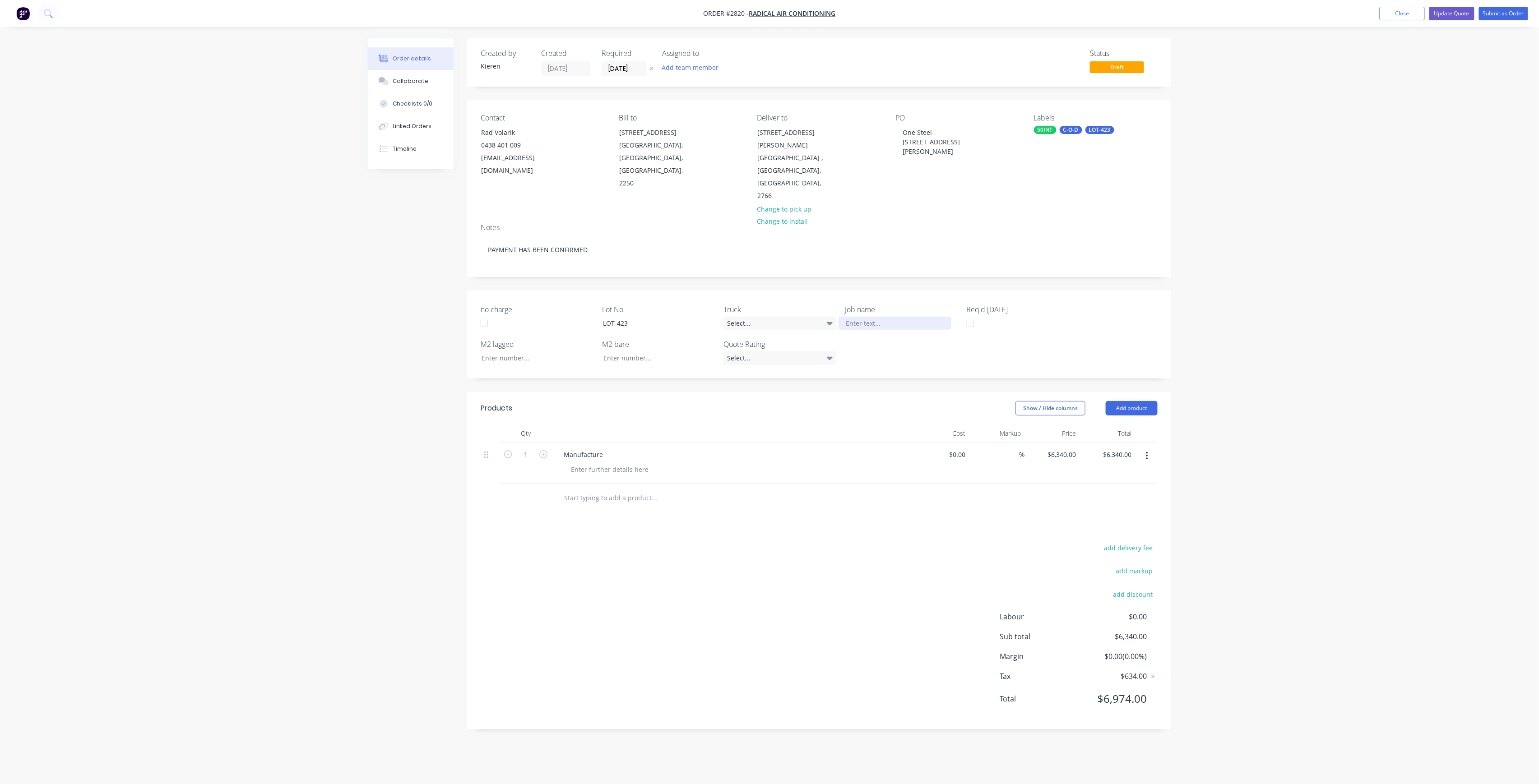
click at [896, 317] on div at bounding box center [895, 323] width 113 height 13
paste div
click at [536, 361] on input "no charge" at bounding box center [534, 367] width 119 height 13
type input "44.66"
click at [1510, 13] on button "Submit as Order" at bounding box center [1503, 13] width 50 height 13
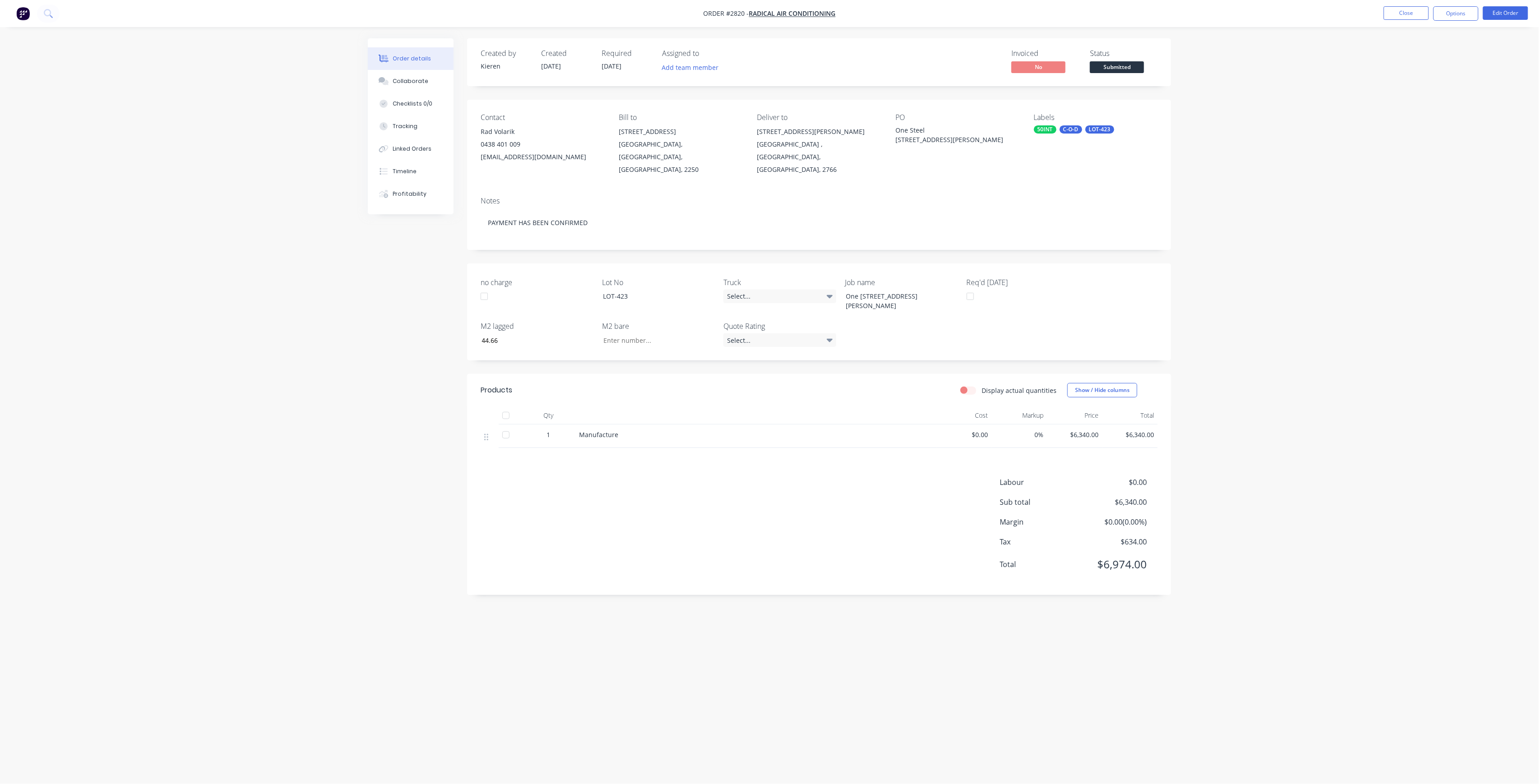
click at [1125, 65] on span "Submitted" at bounding box center [1117, 67] width 54 height 11
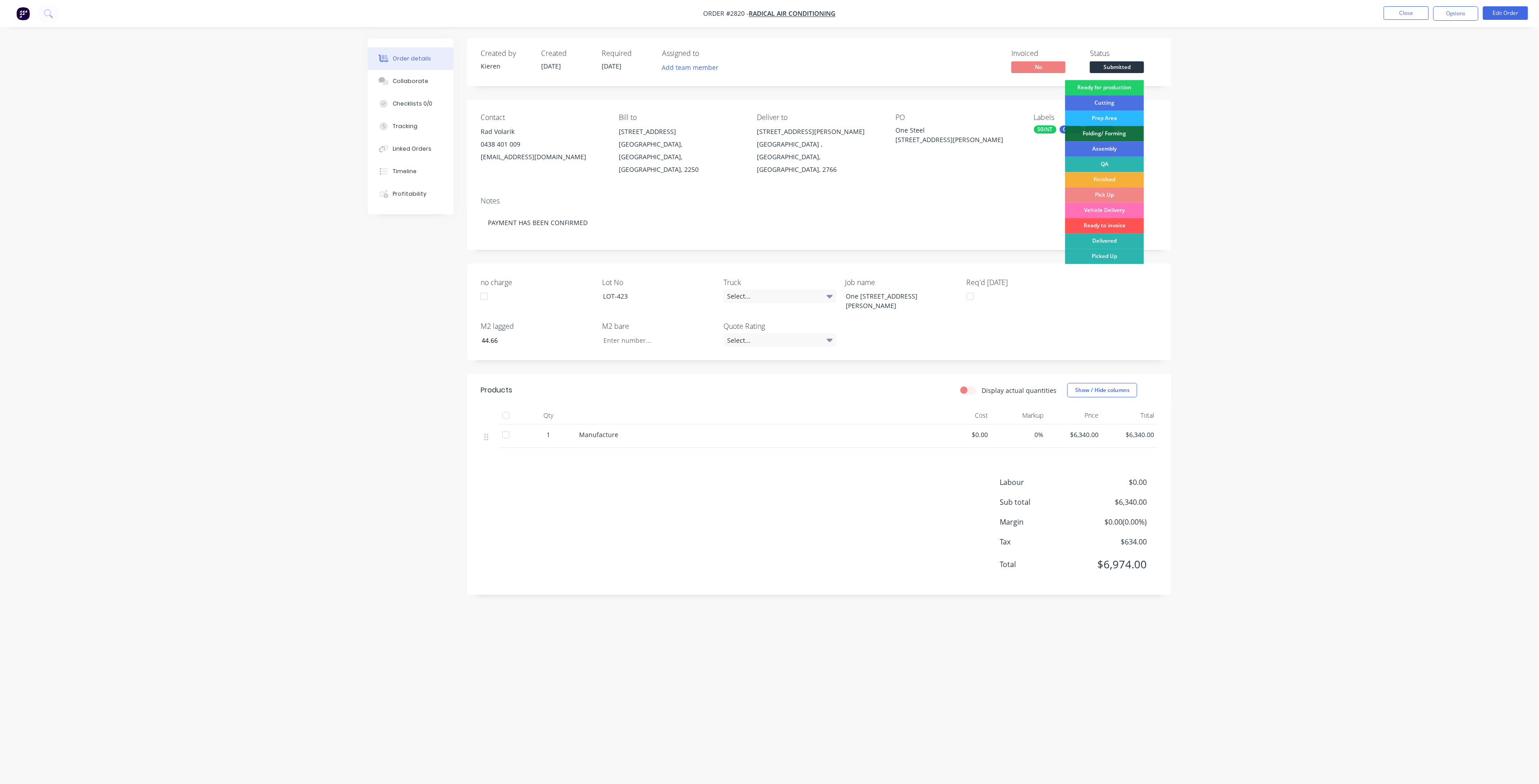
click at [1118, 77] on div "Created by [PERSON_NAME] Created [DATE] Required [DATE] Assigned to Add team me…" at bounding box center [819, 62] width 704 height 48
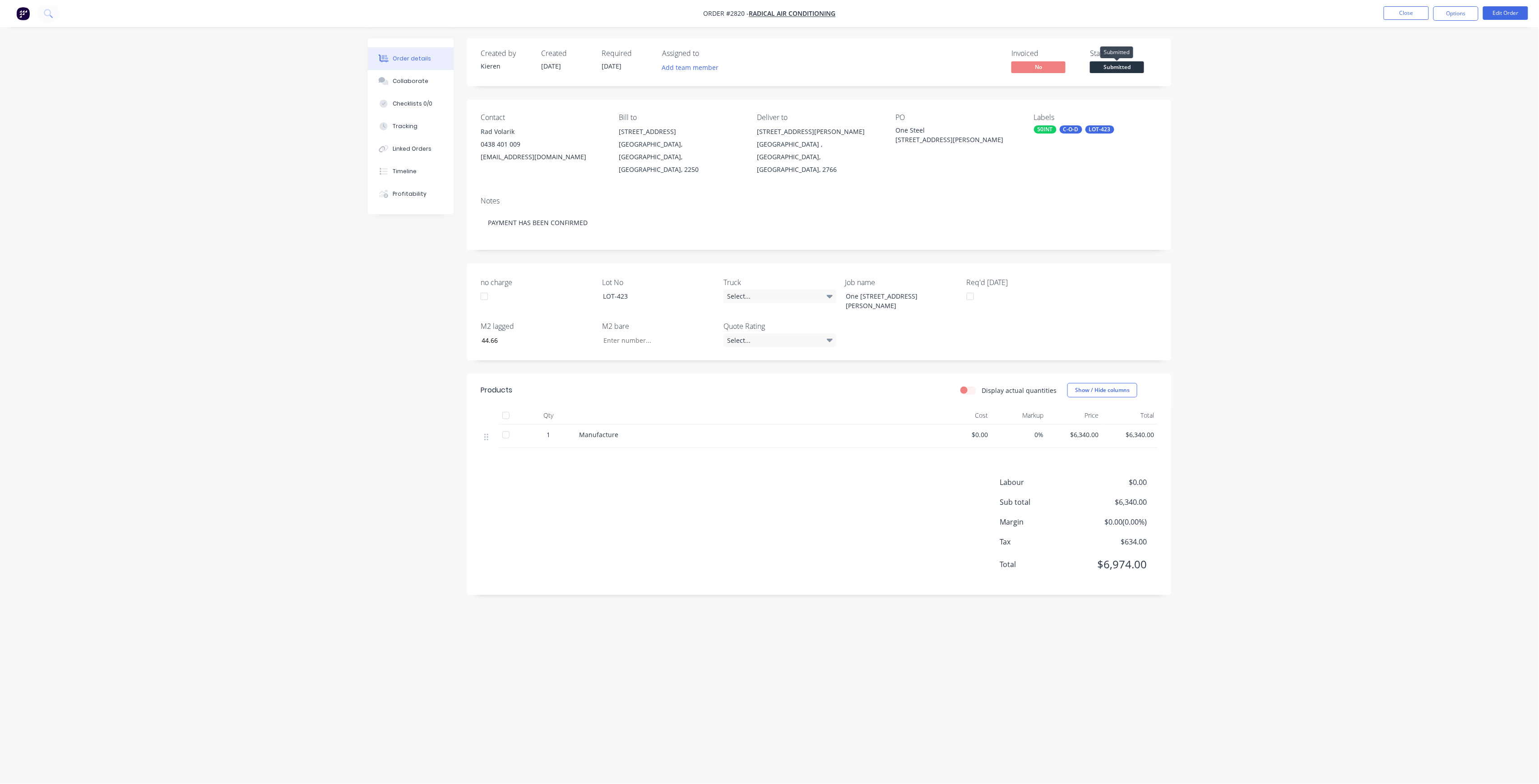
click at [1134, 68] on span "Submitted" at bounding box center [1117, 67] width 54 height 11
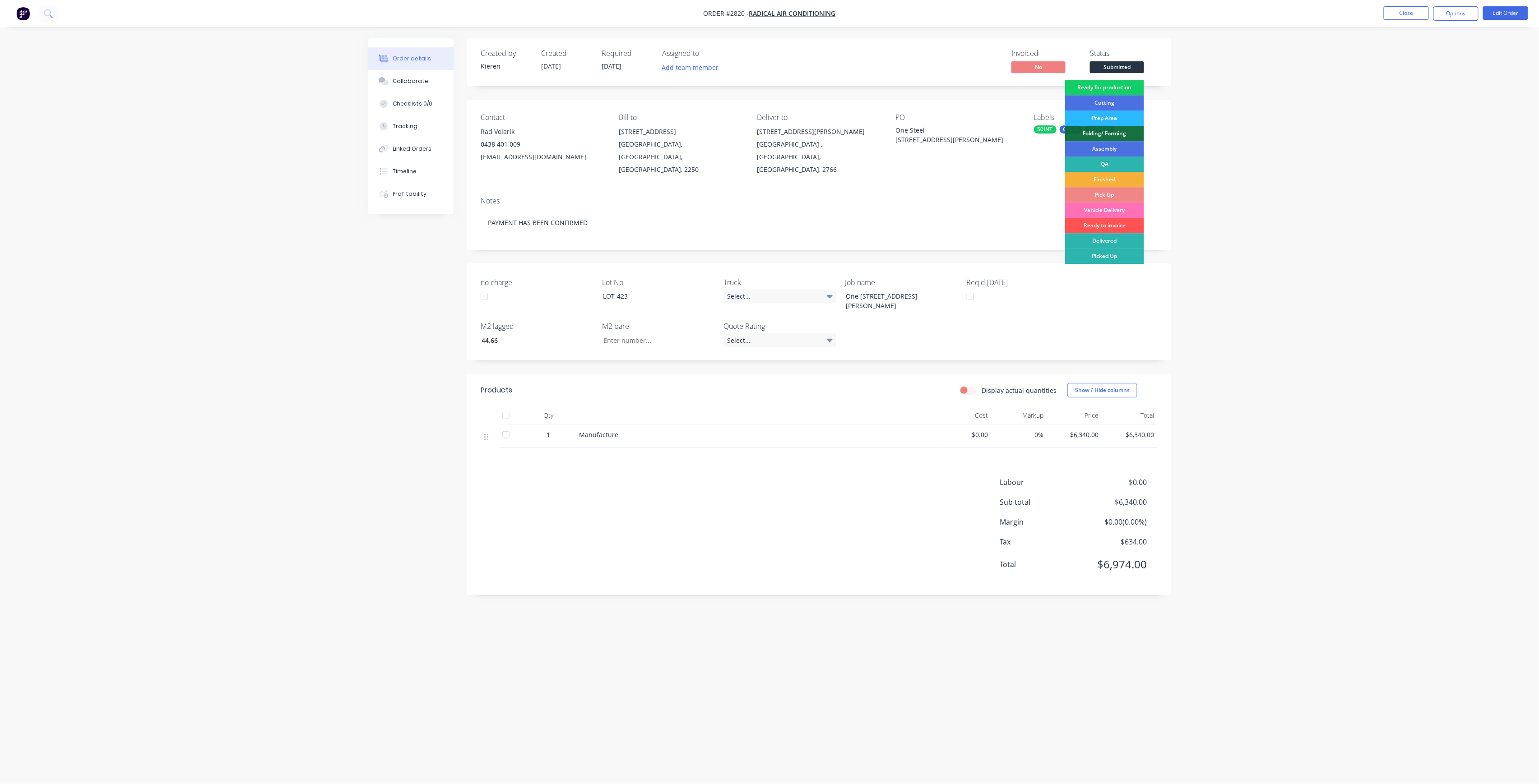
click at [1137, 90] on div "Ready for production" at bounding box center [1104, 88] width 79 height 16
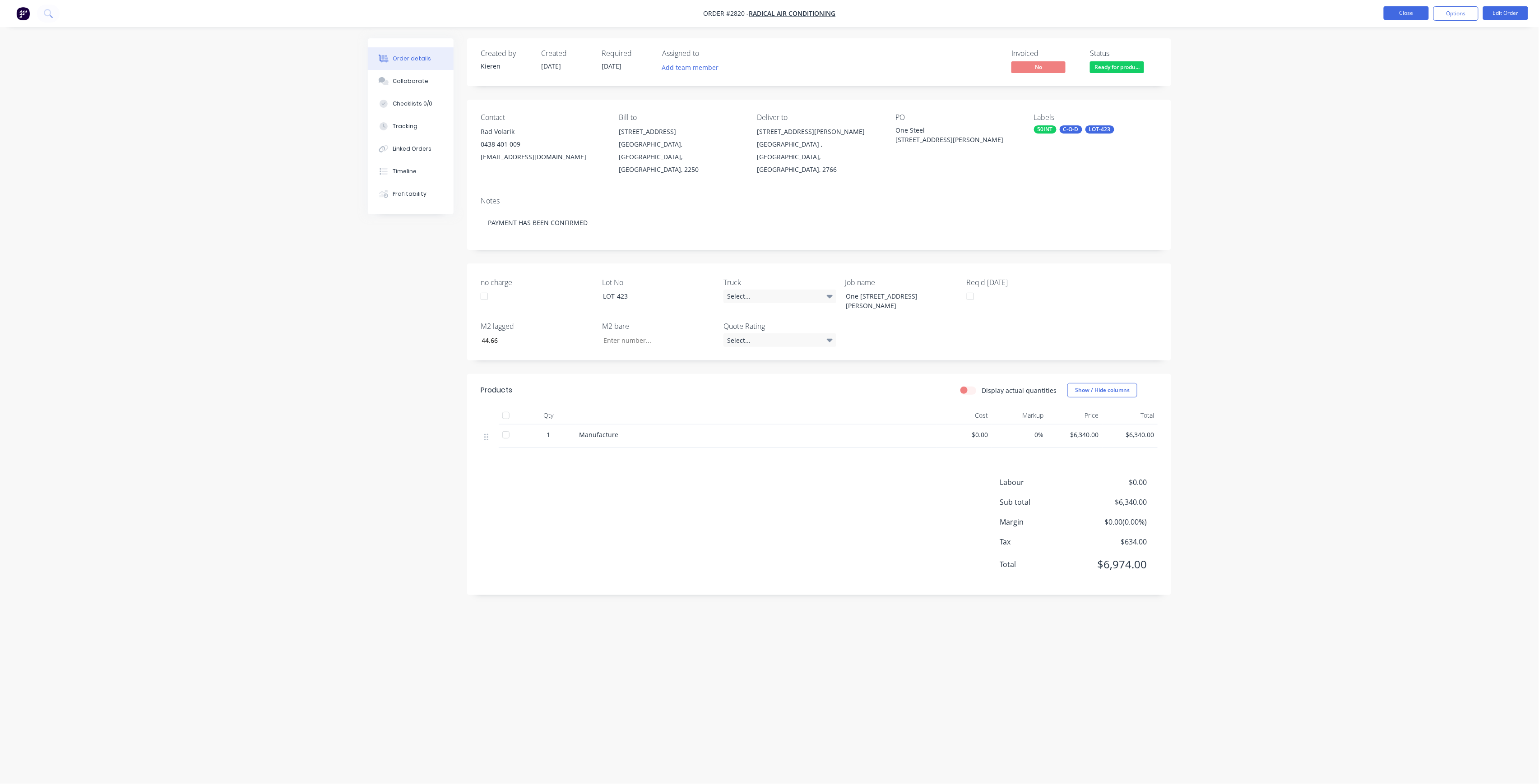
click at [1414, 15] on button "Close" at bounding box center [1405, 13] width 45 height 13
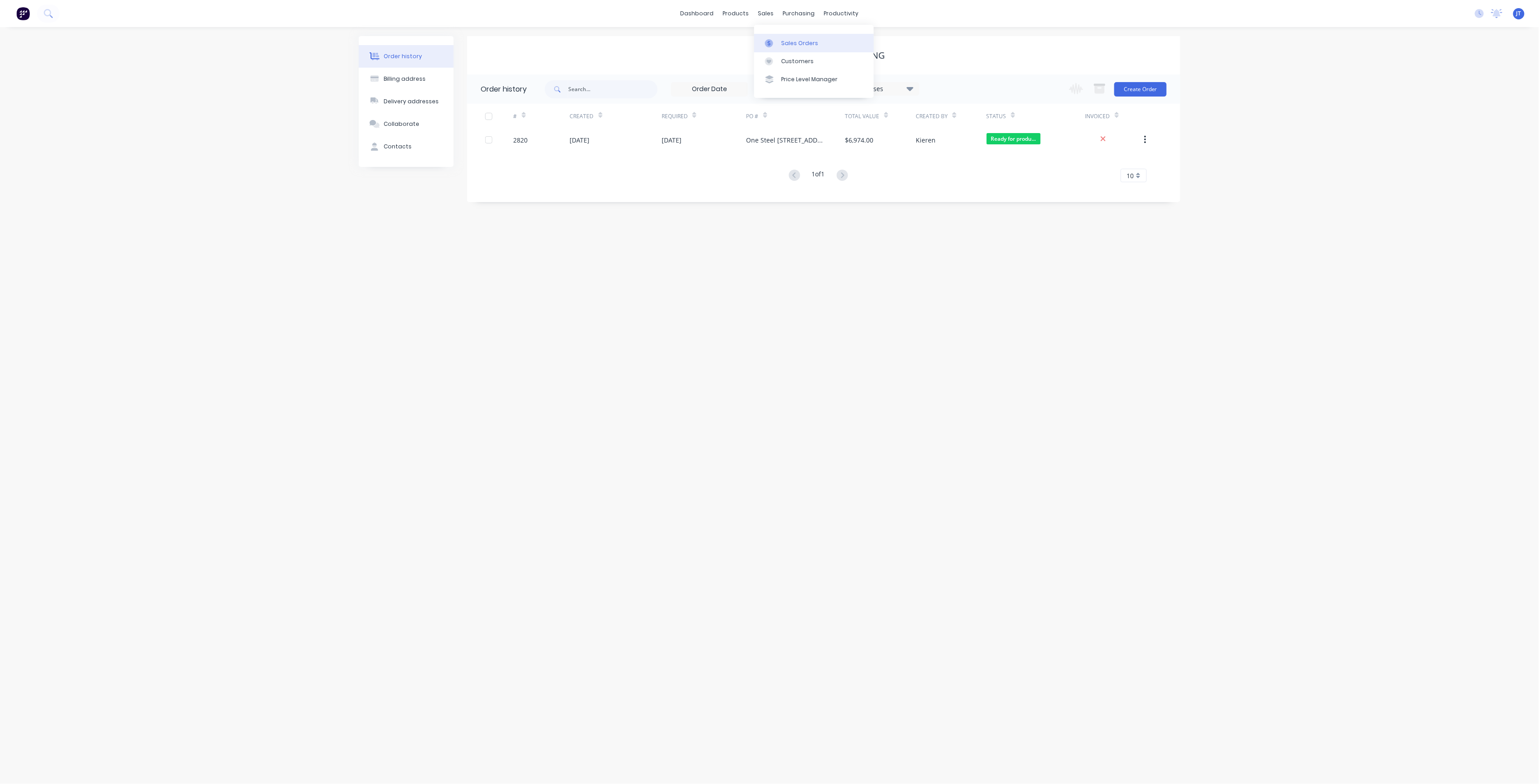
click at [808, 42] on div "Sales Orders" at bounding box center [799, 43] width 37 height 8
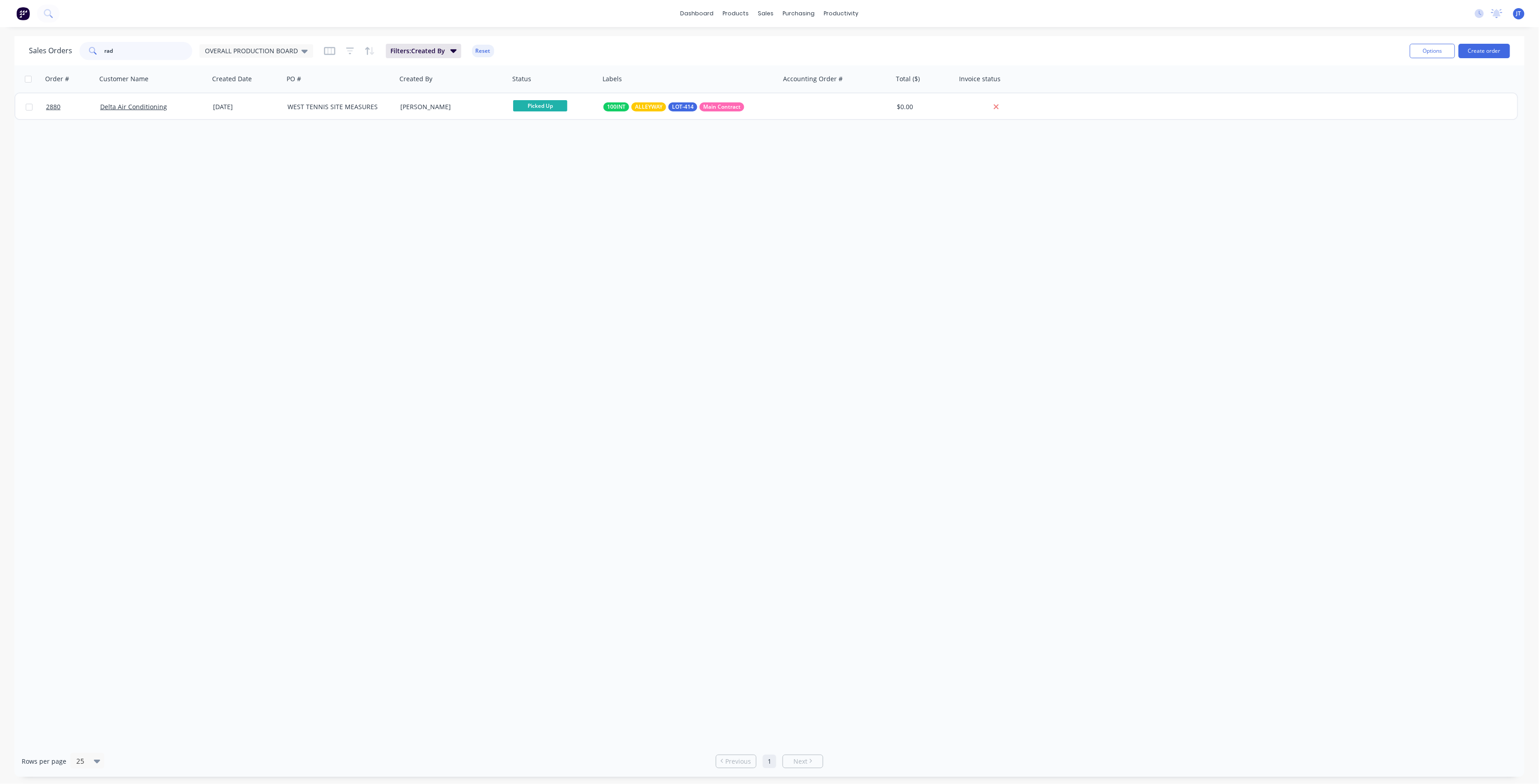
drag, startPoint x: 83, startPoint y: 62, endPoint x: 46, endPoint y: 62, distance: 37.0
click at [46, 62] on div "Sales Orders rad OVERALL PRODUCTION BOARD Filters: Created By Reset Options Cre…" at bounding box center [769, 50] width 1510 height 29
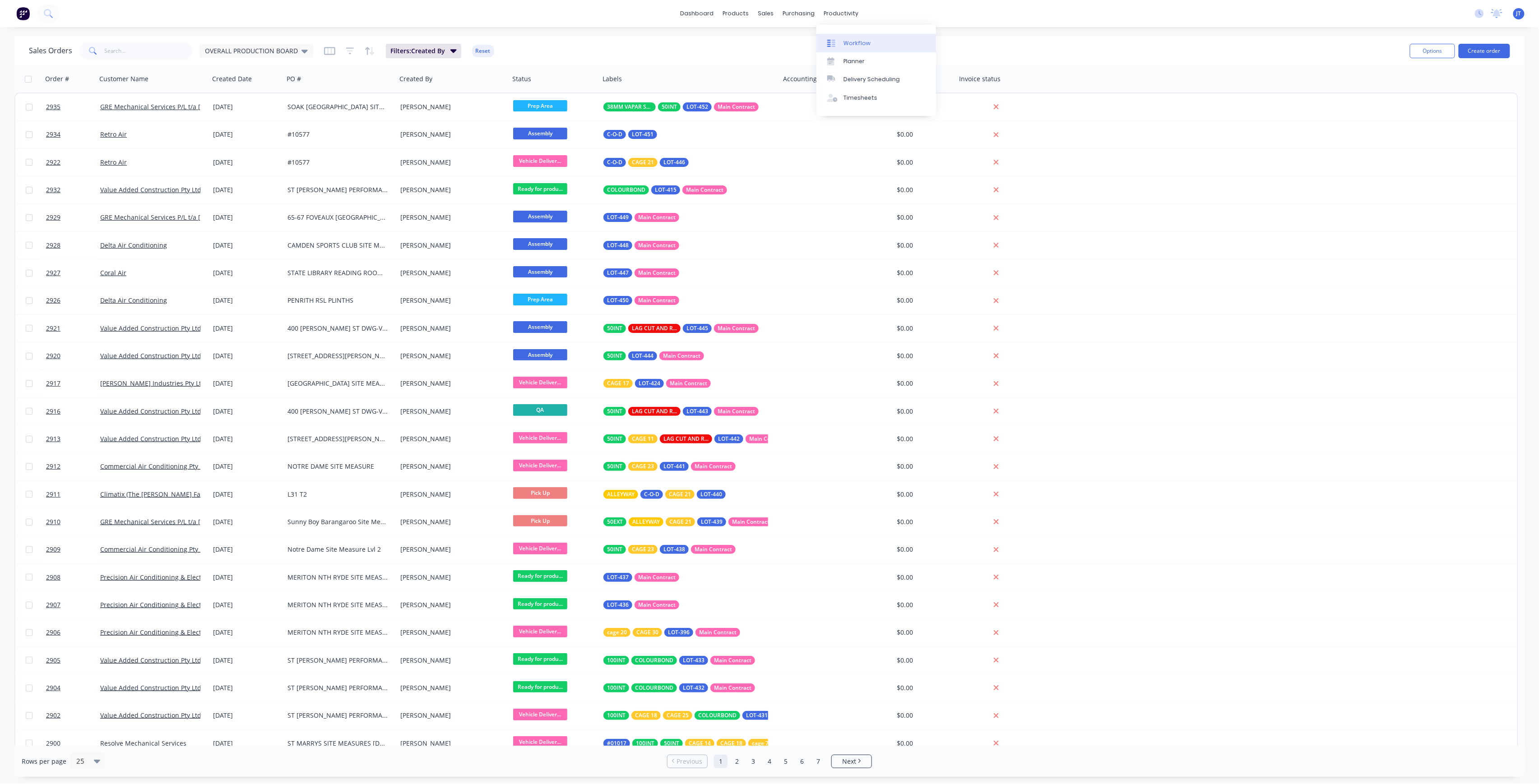
click at [852, 34] on link "Workflow" at bounding box center [876, 42] width 119 height 18
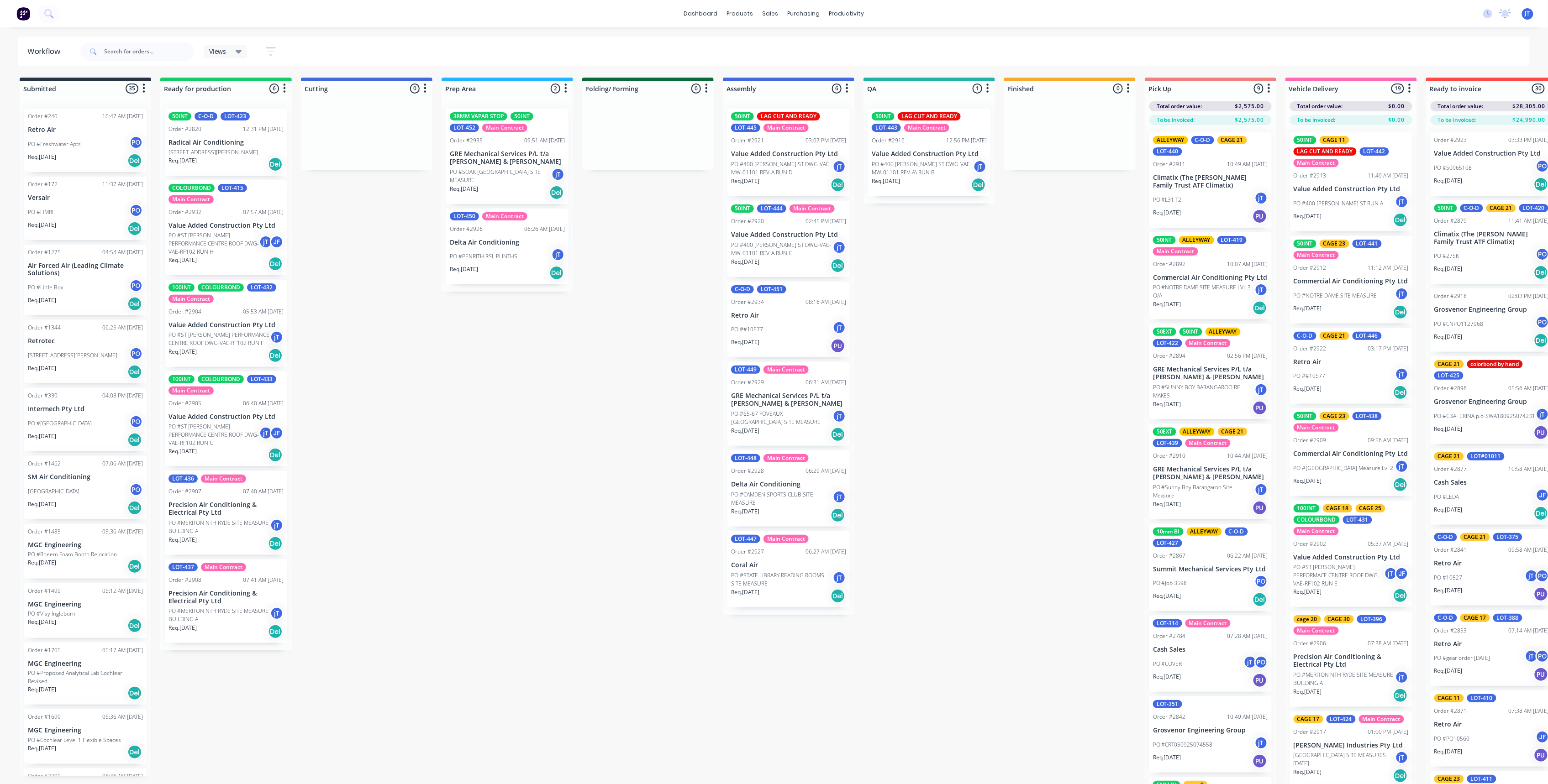
drag, startPoint x: 642, startPoint y: 163, endPoint x: 604, endPoint y: 181, distance: 42.0
click at [604, 181] on div "Submitted 35 Summaries Total order value Invoiced to date To be invoiced Order …" at bounding box center [887, 439] width 1788 height 722
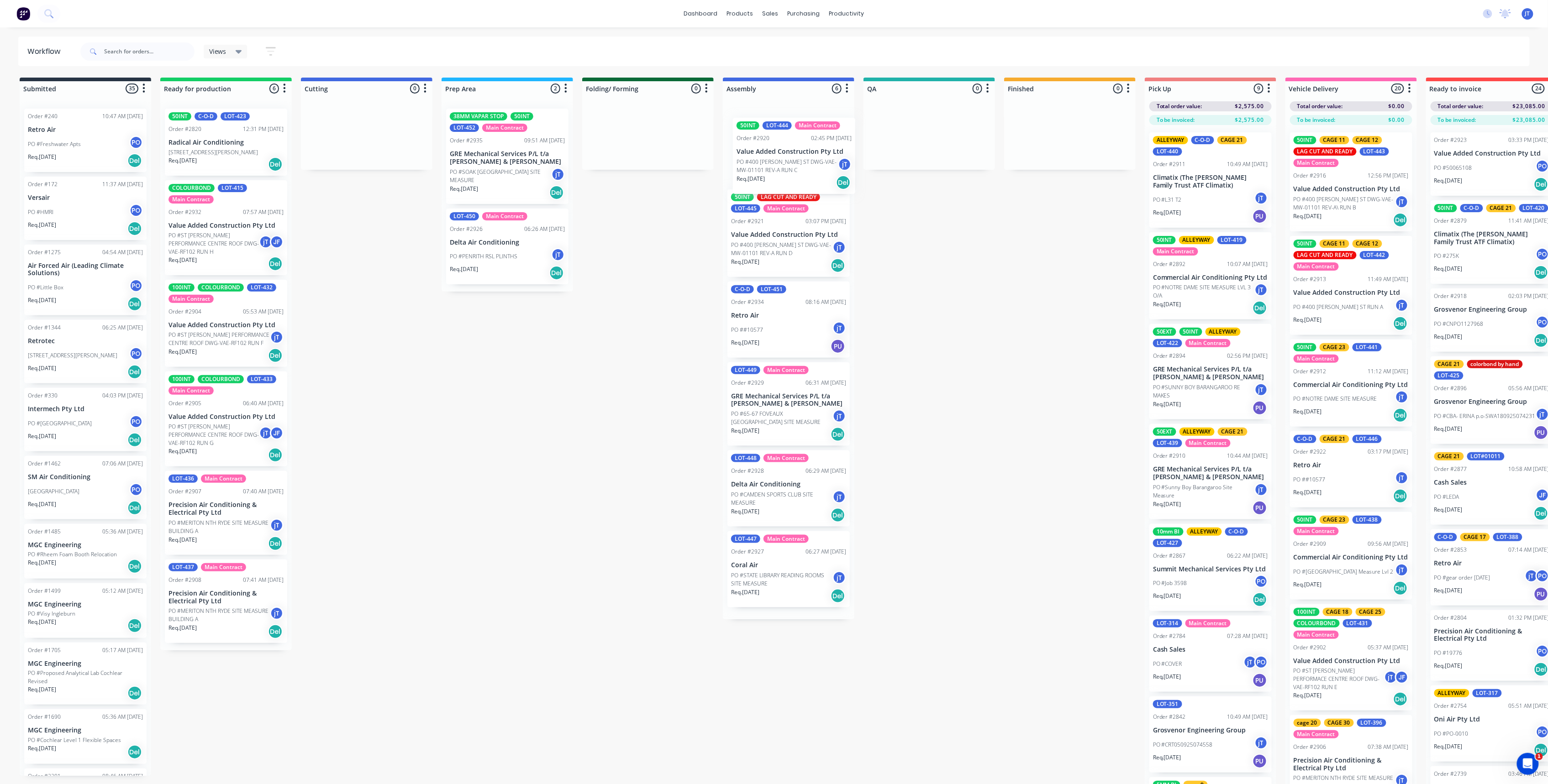
drag, startPoint x: 795, startPoint y: 246, endPoint x: 803, endPoint y: 161, distance: 85.4
click at [803, 161] on div "50INT LAG CUT AND READY LOT-445 Main Contract Order #2921 03:07 PM 22/09/25 Val…" at bounding box center [788, 360] width 131 height 518
click at [811, 50] on link "Sales Orders" at bounding box center [819, 43] width 121 height 18
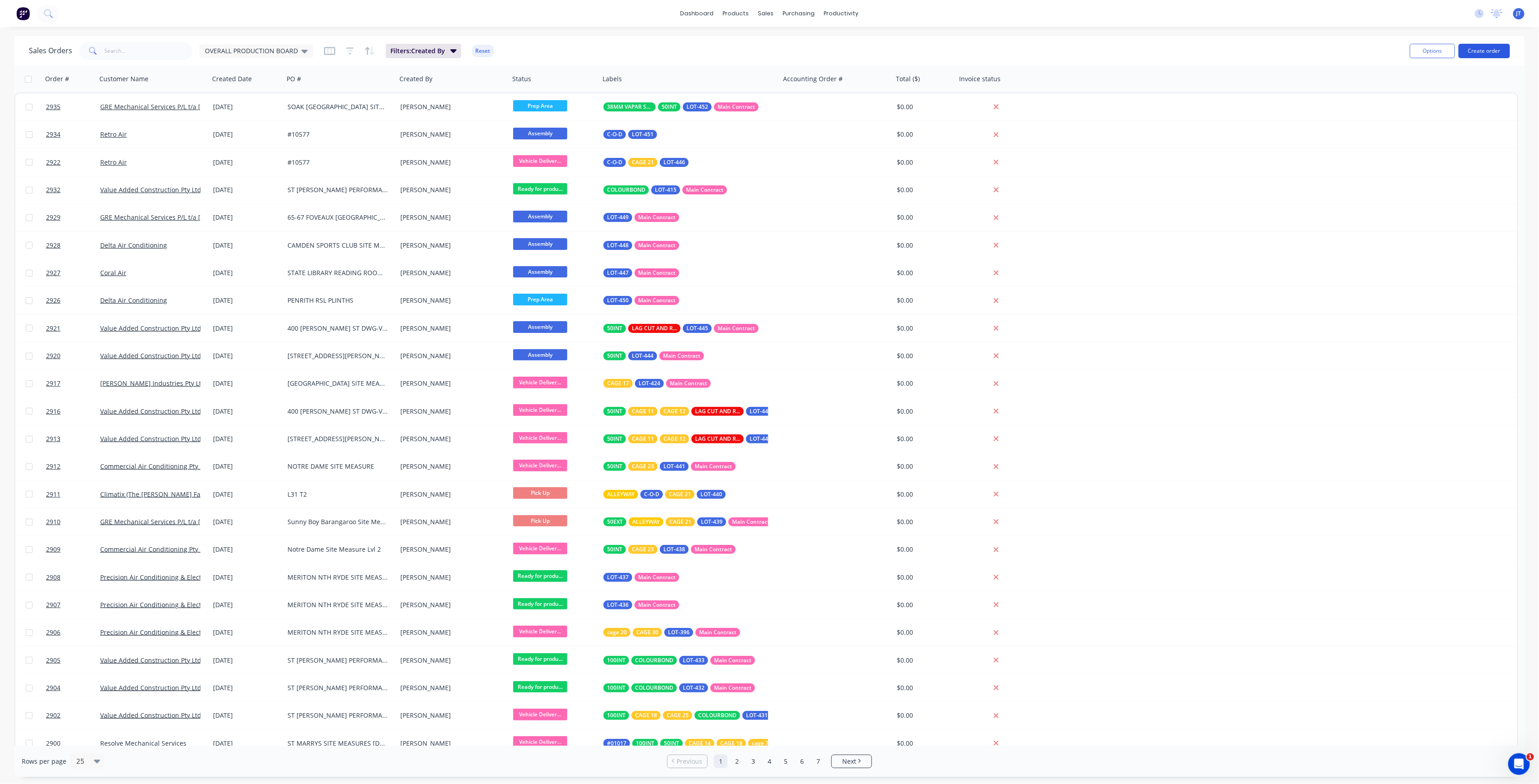
click at [1486, 45] on button "Create order" at bounding box center [1484, 51] width 51 height 14
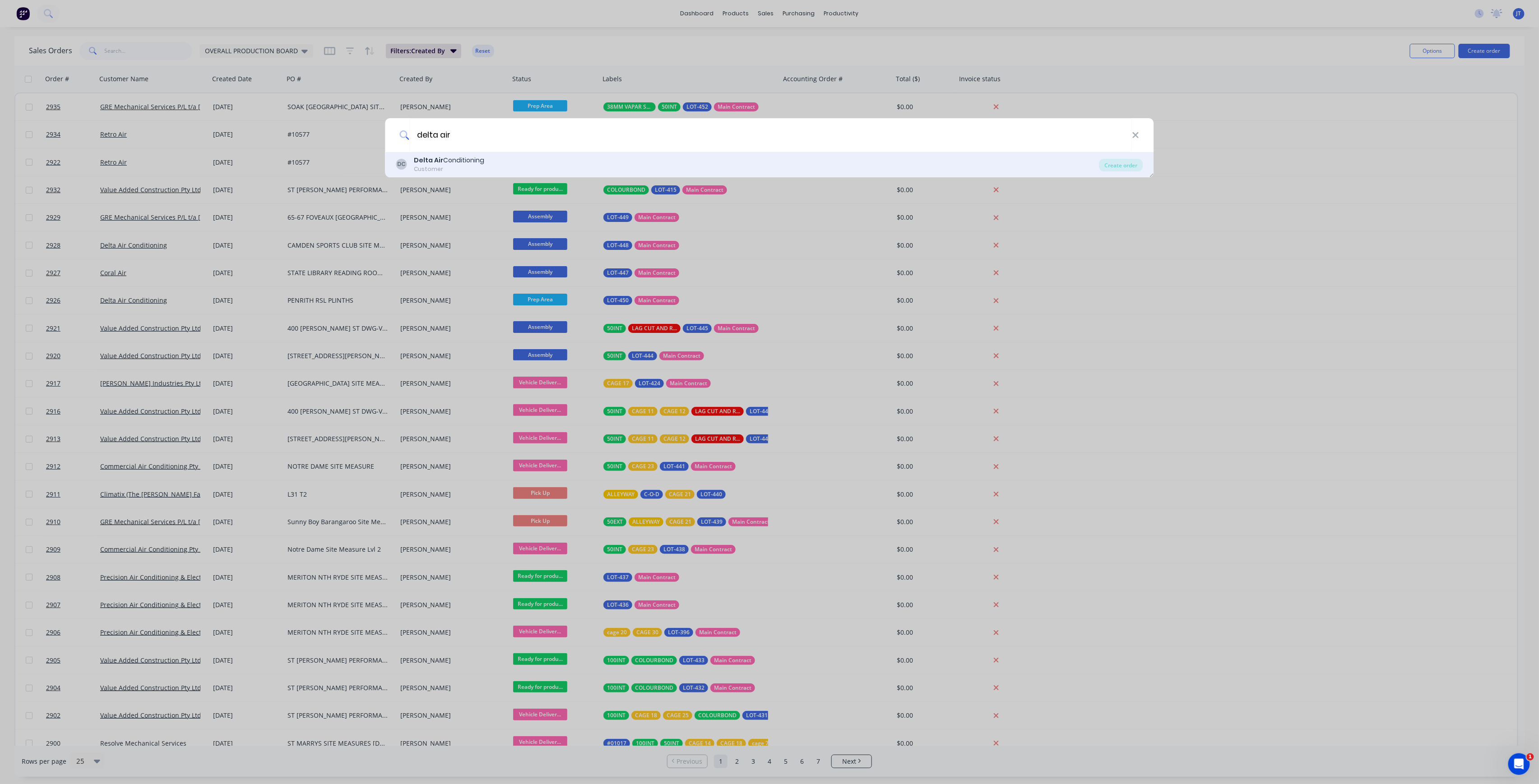
type input "delta air"
click at [1017, 167] on div "DC Delta Air Conditioning Customer" at bounding box center [747, 164] width 703 height 17
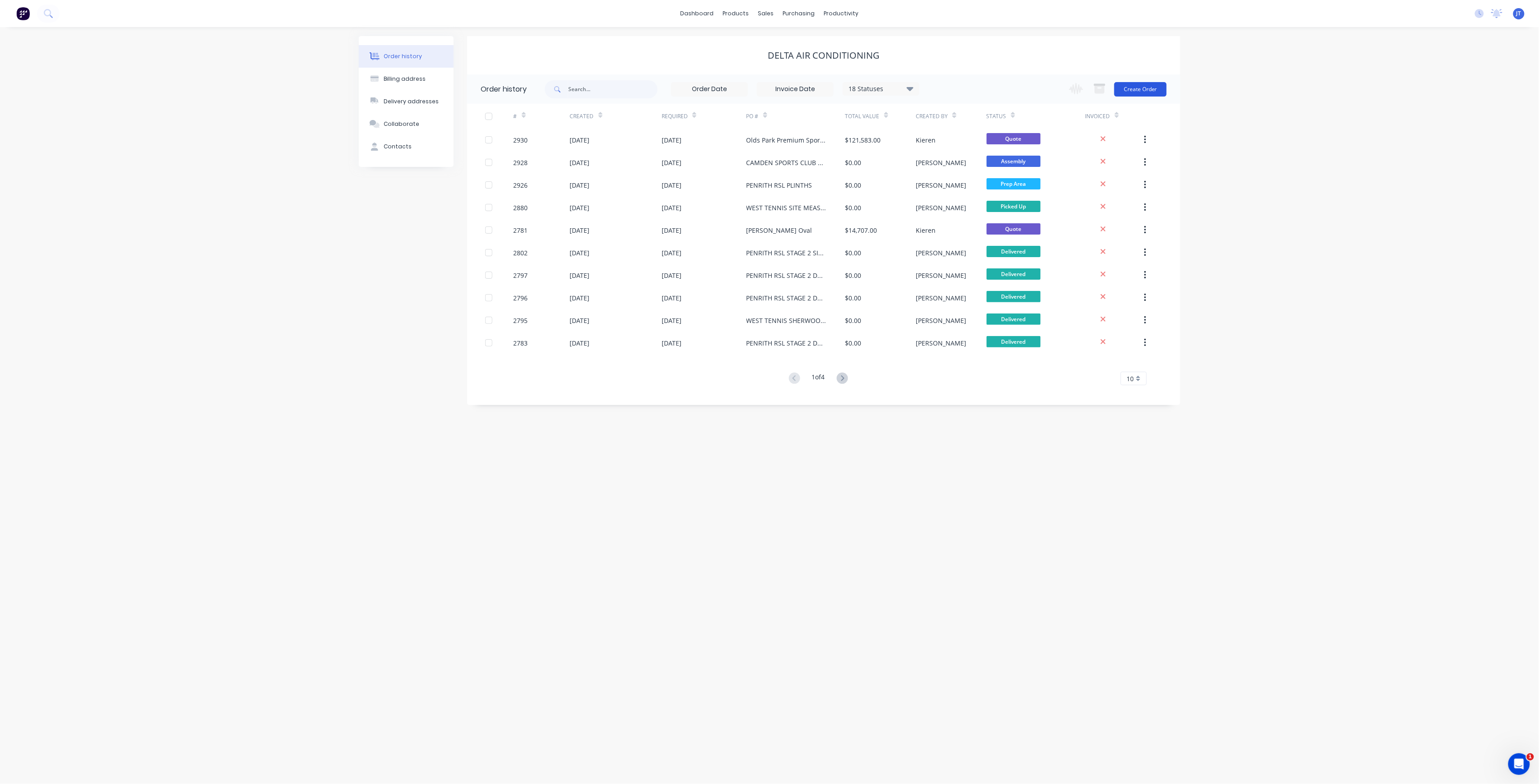
click at [1162, 86] on button "Create Order" at bounding box center [1140, 89] width 53 height 14
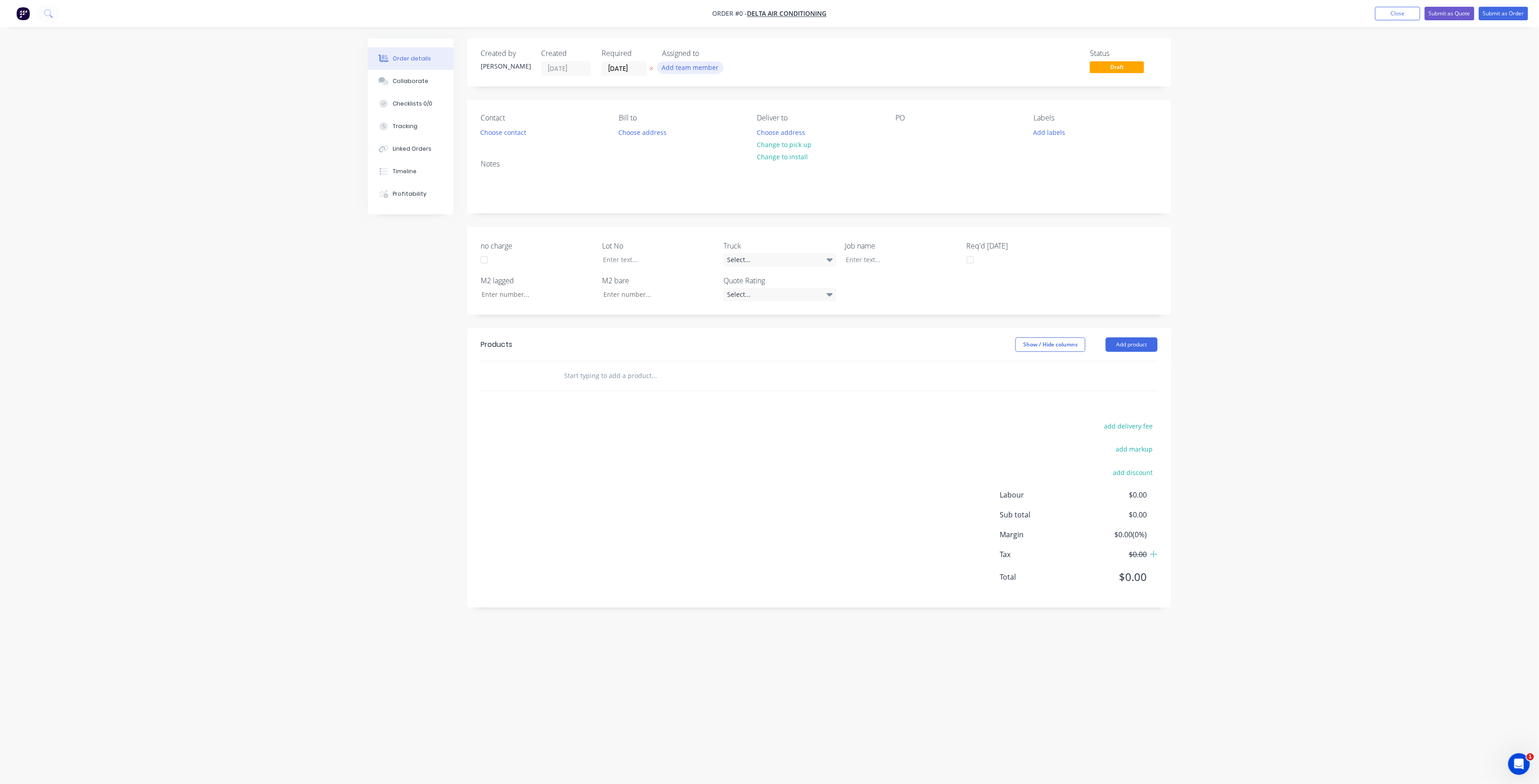
click at [718, 65] on button "Add team member" at bounding box center [690, 68] width 66 height 13
click at [714, 117] on div "joshua Turner (You)" at bounding box center [735, 118] width 90 height 9
click at [640, 75] on div "Creating draft order... Loading... Order details Collaborate Checklists 0/0 Tra…" at bounding box center [769, 375] width 821 height 673
click at [640, 71] on input "[DATE]" at bounding box center [624, 68] width 44 height 13
click at [667, 181] on div "1" at bounding box center [668, 184] width 13 height 13
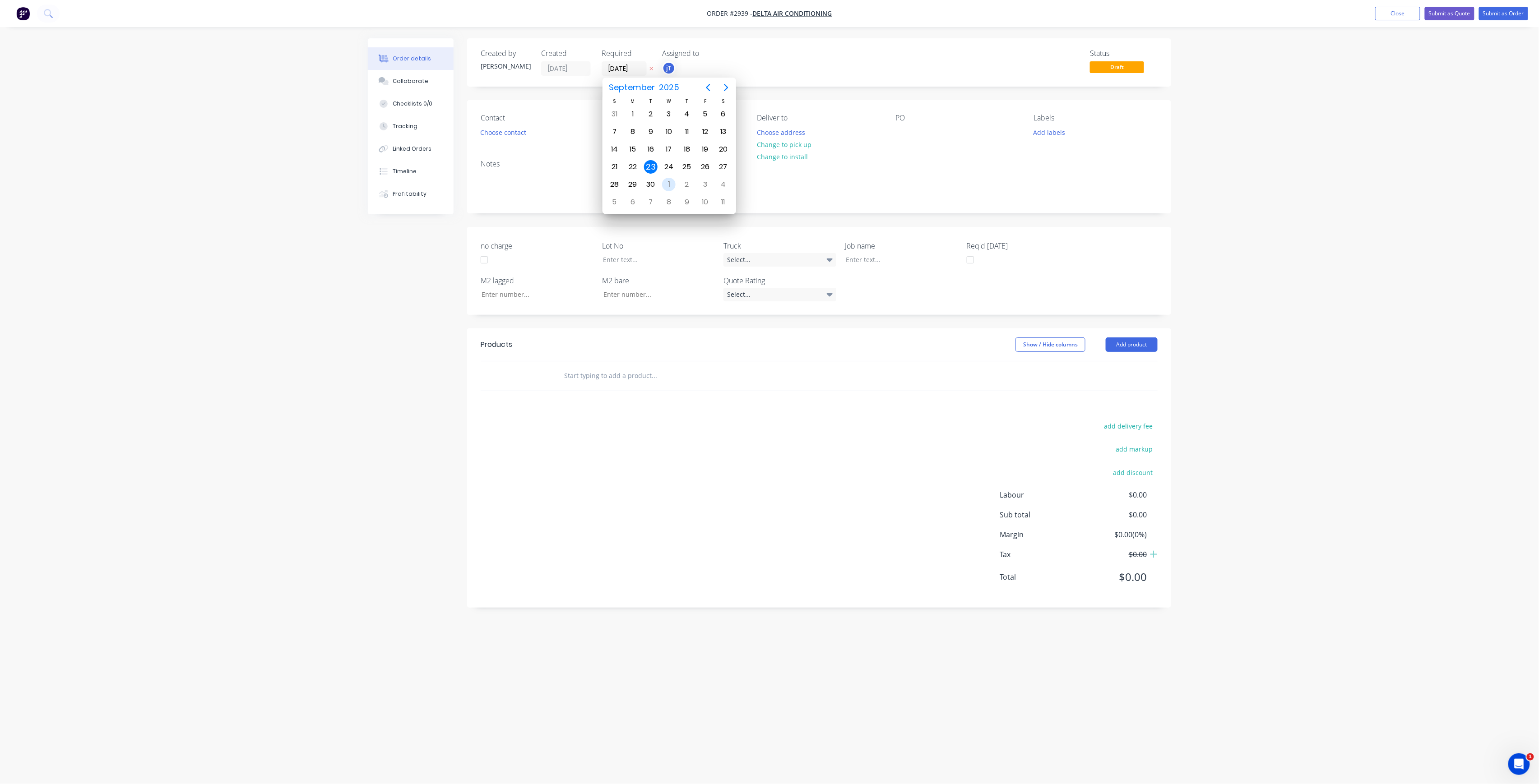
type input "[DATE]"
drag, startPoint x: 516, startPoint y: 114, endPoint x: 506, endPoint y: 123, distance: 13.5
click at [516, 115] on div "Contact" at bounding box center [542, 118] width 123 height 9
click at [505, 125] on div "Contact Choose contact" at bounding box center [542, 126] width 123 height 25
click at [501, 132] on button "Choose contact" at bounding box center [503, 132] width 56 height 13
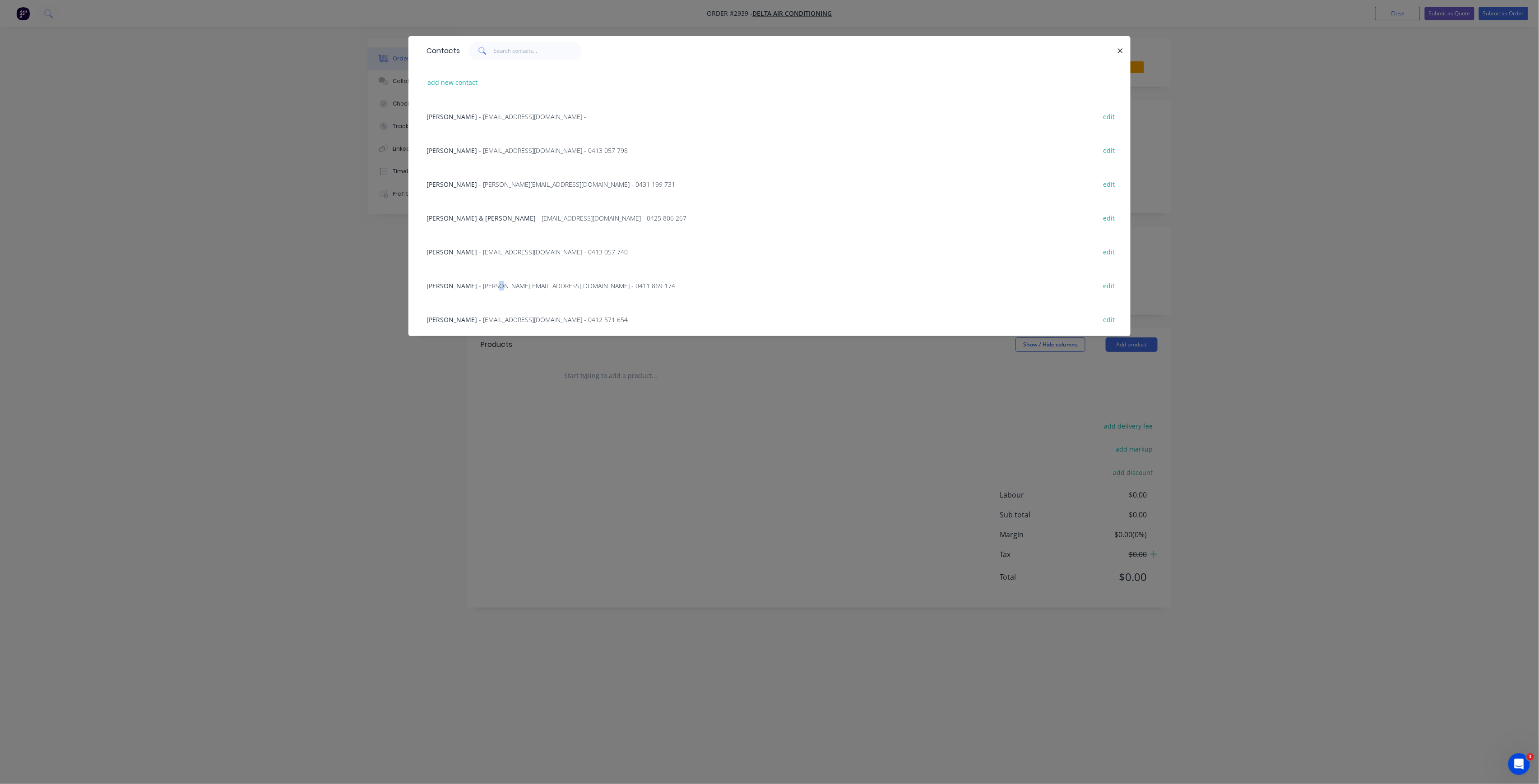
click at [495, 281] on span "- darren@traminernsw.com - 0411 869 174" at bounding box center [577, 285] width 197 height 9
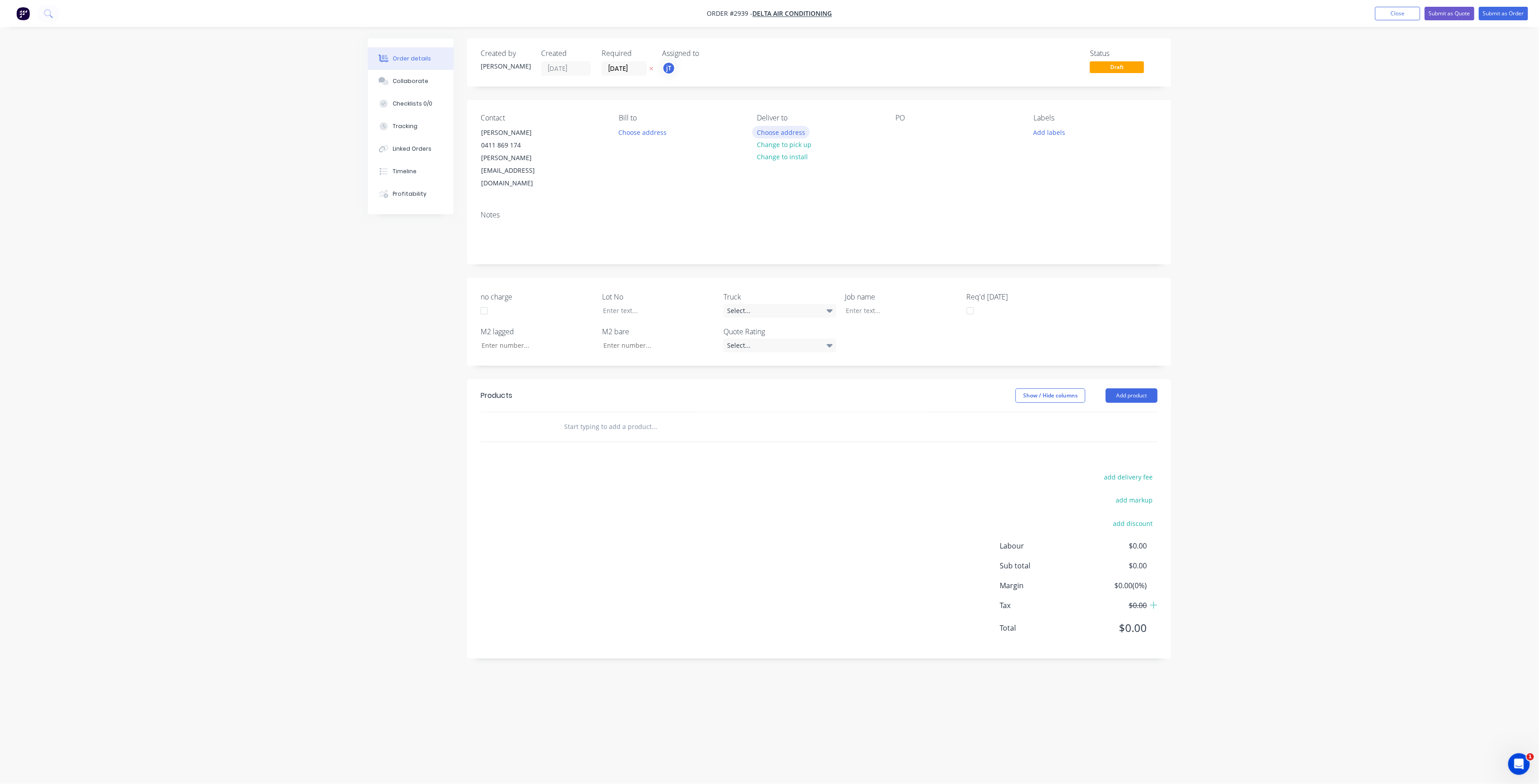
click at [796, 134] on button "Choose address" at bounding box center [781, 132] width 57 height 13
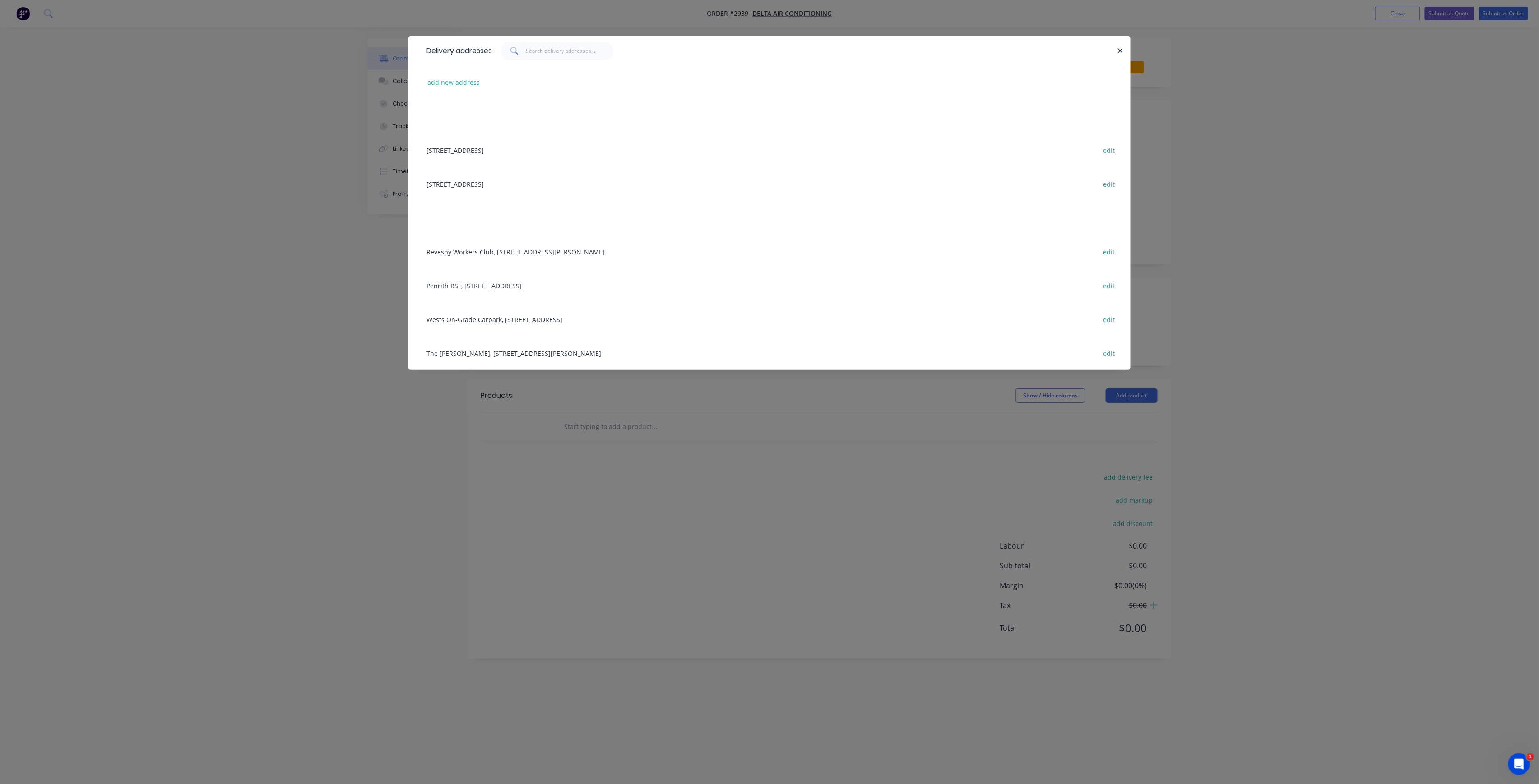
click at [572, 278] on div "Penrith RSL, 8 Tinsdale St, Penrith, New South Wales, Australia, 2750 edit" at bounding box center [770, 285] width 695 height 34
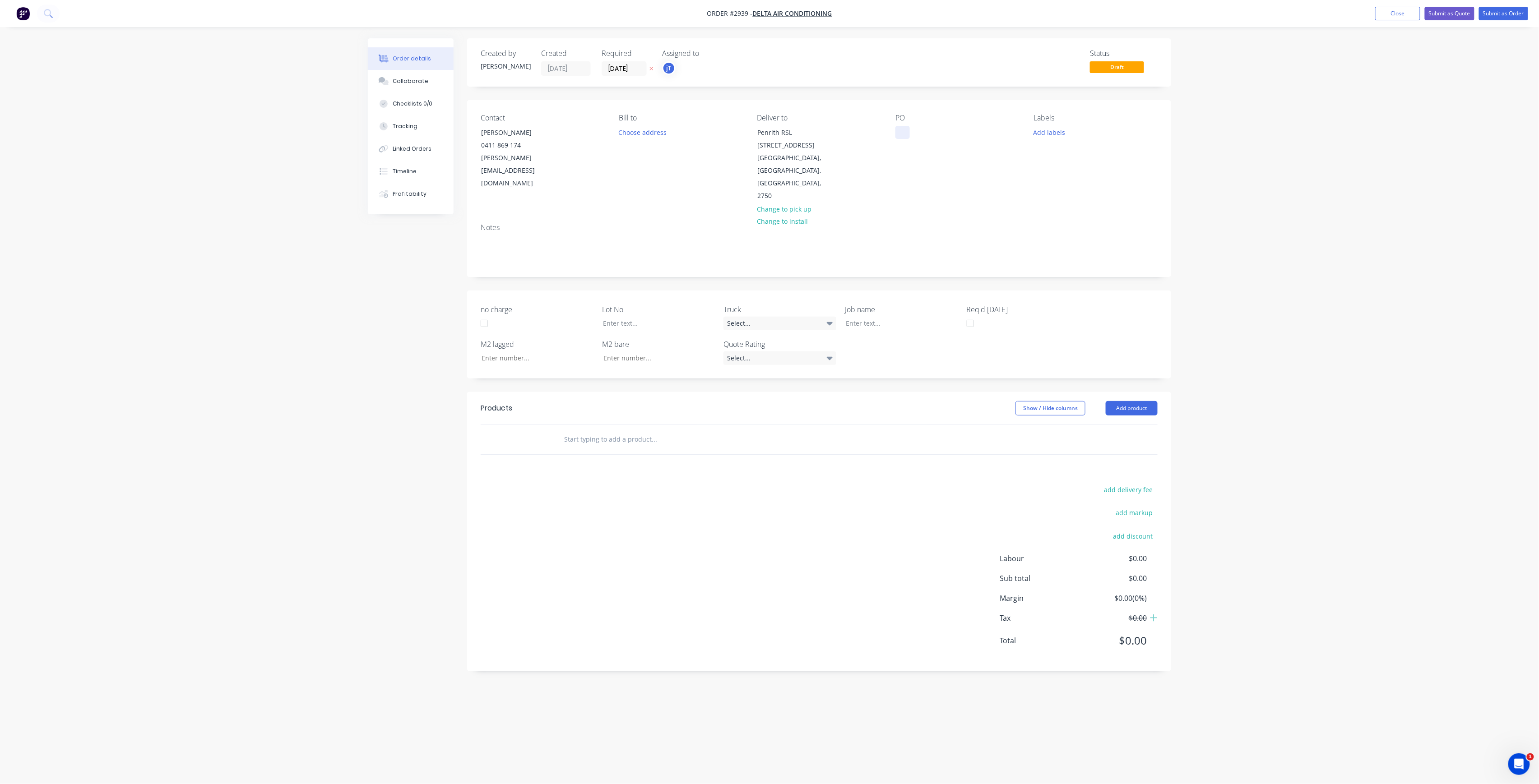
click at [905, 137] on div at bounding box center [902, 132] width 14 height 13
click at [1058, 133] on button "Add labels" at bounding box center [1049, 132] width 42 height 13
click at [1075, 160] on input "text" at bounding box center [1108, 159] width 94 height 18
click at [1076, 215] on div "LOT-454" at bounding box center [1072, 213] width 29 height 10
drag, startPoint x: 1083, startPoint y: 153, endPoint x: 1058, endPoint y: 166, distance: 28.2
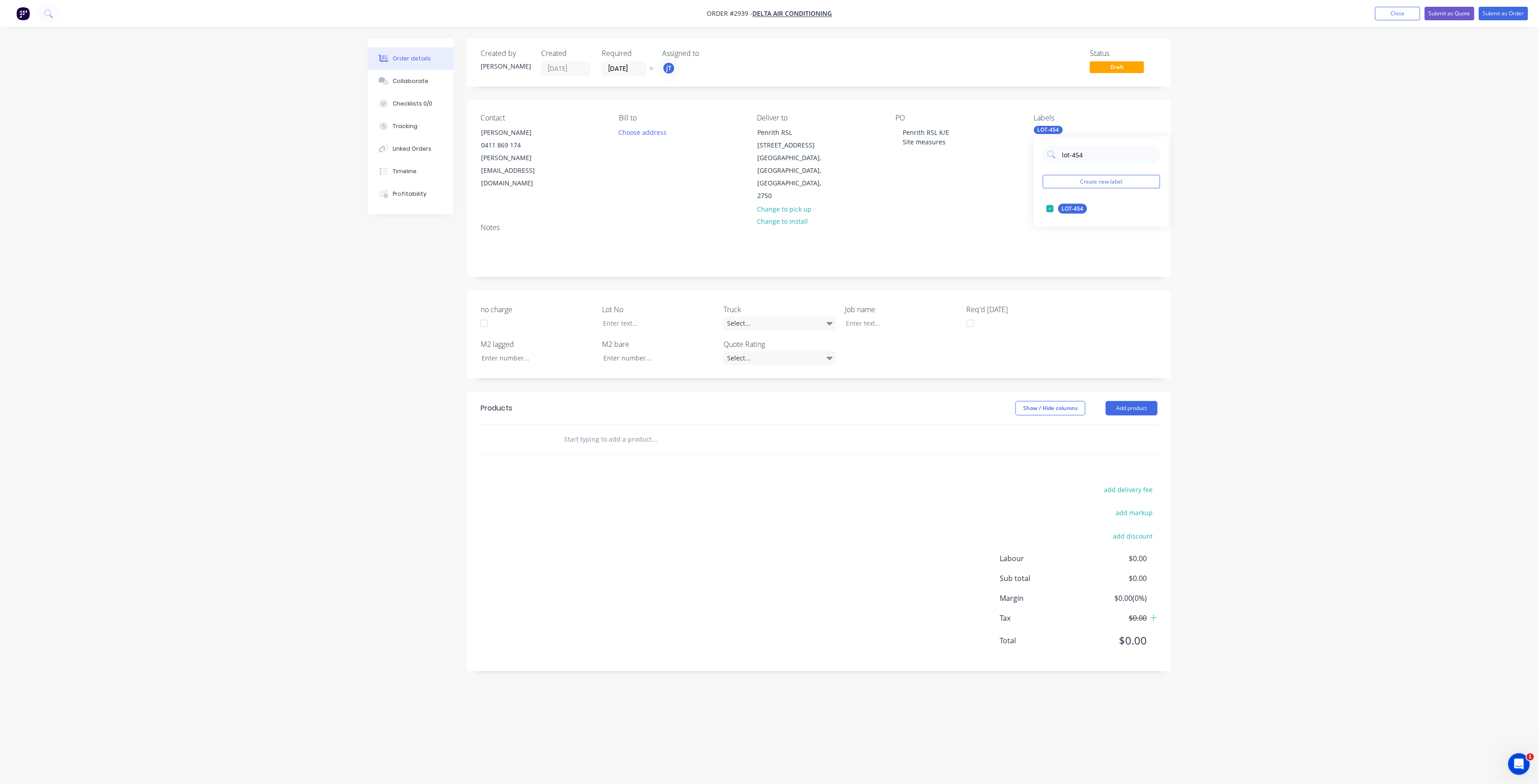
click at [1058, 166] on div "lot-454 Create new label LOT-454 edit" at bounding box center [1101, 181] width 135 height 90
type input "main"
click at [1085, 207] on div "Main Contract" at bounding box center [1080, 209] width 45 height 10
drag, startPoint x: 1080, startPoint y: 159, endPoint x: 1063, endPoint y: 170, distance: 20.2
click at [1063, 170] on div "main Create new label Main Contract edit" at bounding box center [1101, 181] width 135 height 90
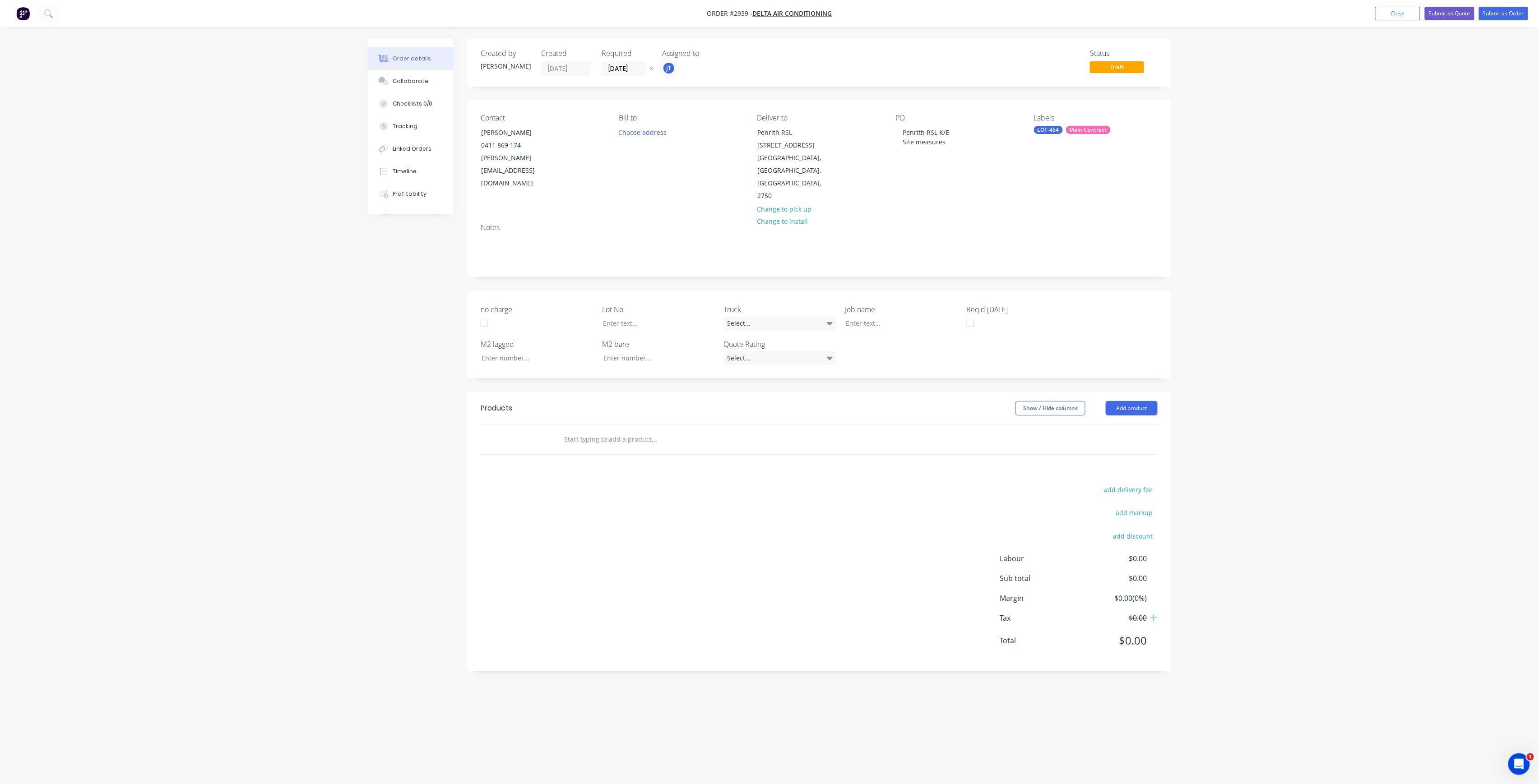
click at [637, 304] on div "Lot No" at bounding box center [659, 317] width 113 height 26
click at [634, 317] on div at bounding box center [652, 323] width 113 height 13
click at [609, 430] on input "text" at bounding box center [654, 439] width 181 height 18
type input "manu"
click at [662, 488] on div "Manu facture HVAC ductwork Product" at bounding box center [703, 507] width 270 height 38
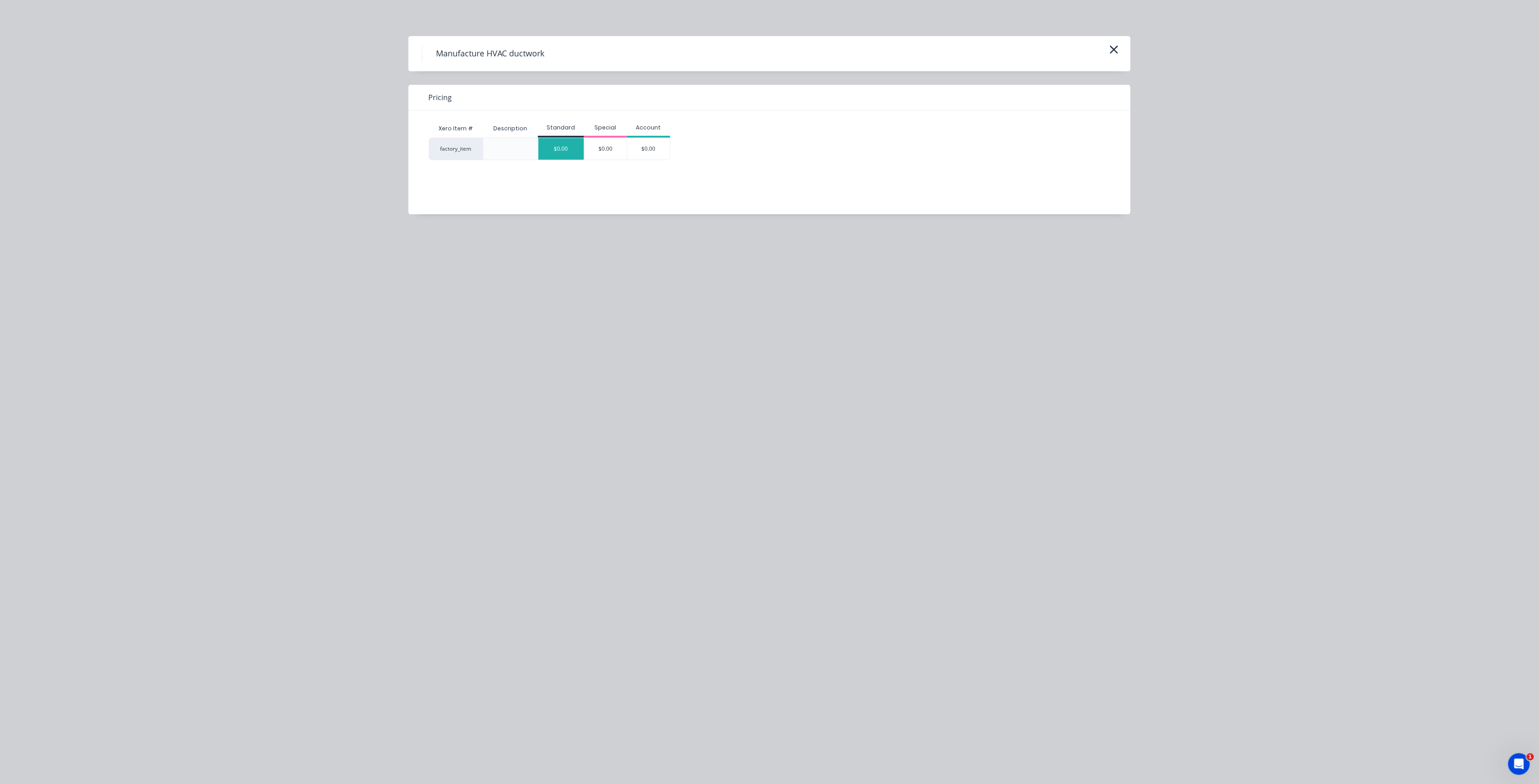
click at [567, 147] on div "$0.00" at bounding box center [561, 149] width 46 height 22
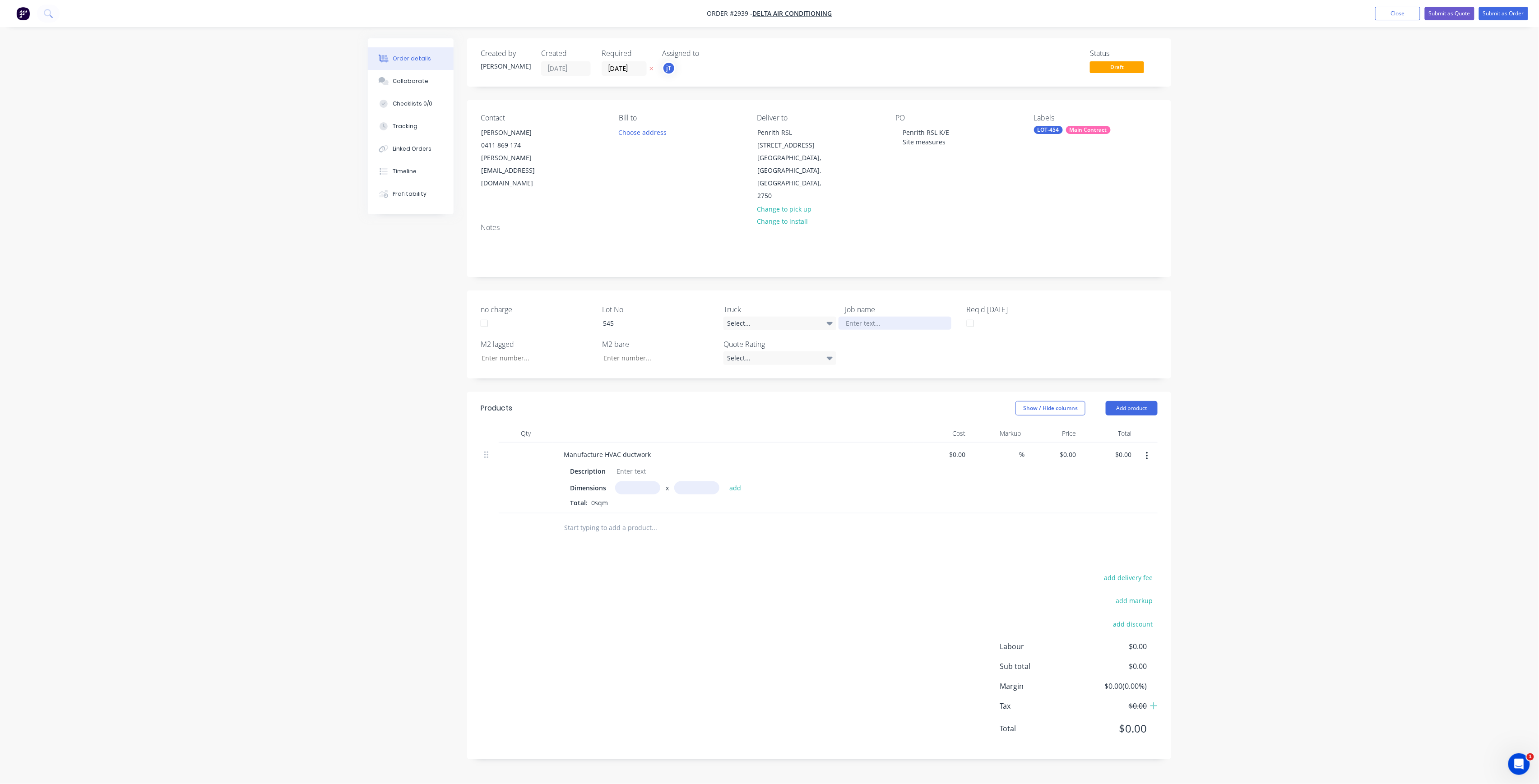
click at [880, 317] on div at bounding box center [895, 323] width 113 height 13
click at [1508, 13] on button "Submit as Order" at bounding box center [1503, 13] width 50 height 13
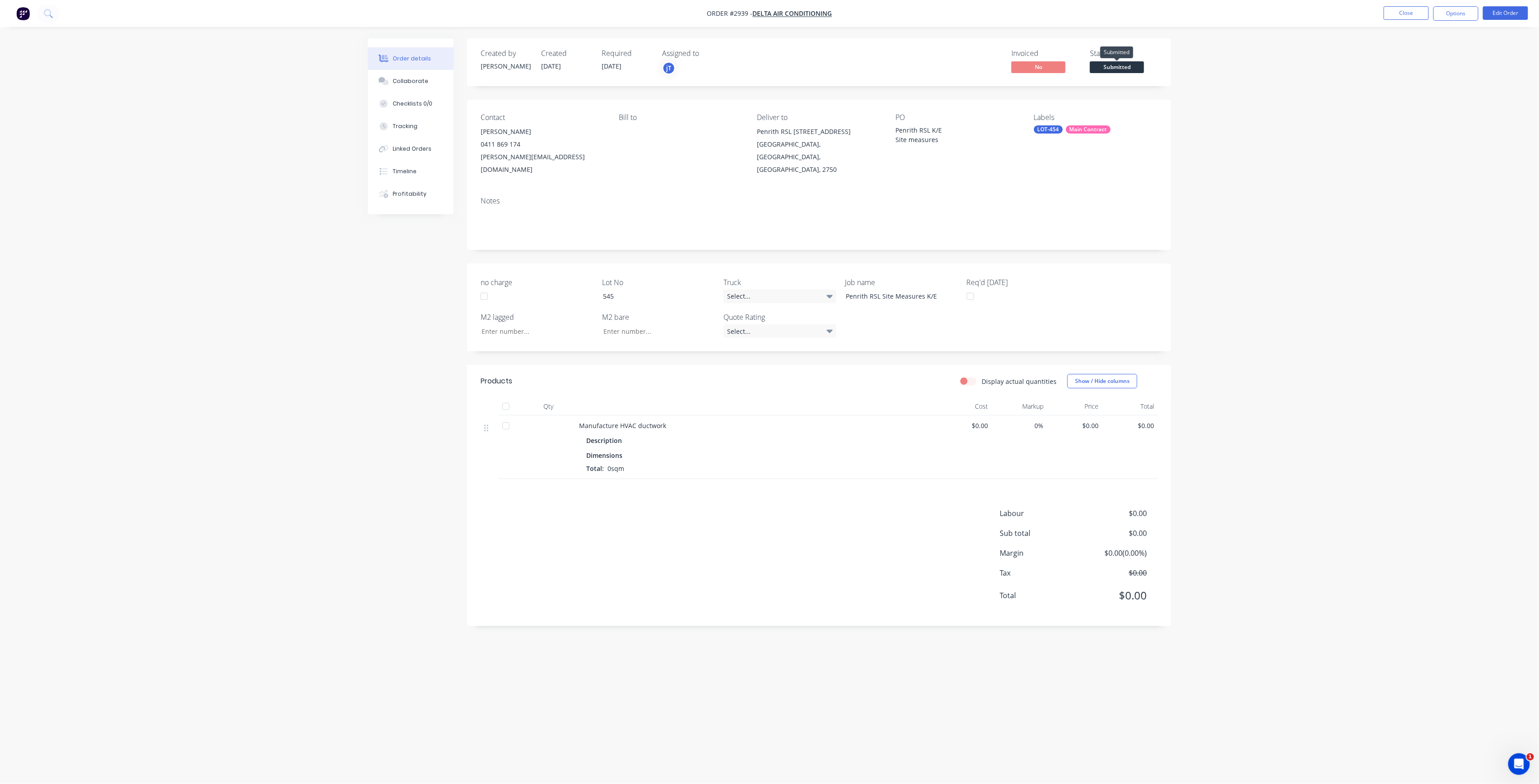
click at [1140, 66] on span "Submitted" at bounding box center [1117, 67] width 54 height 11
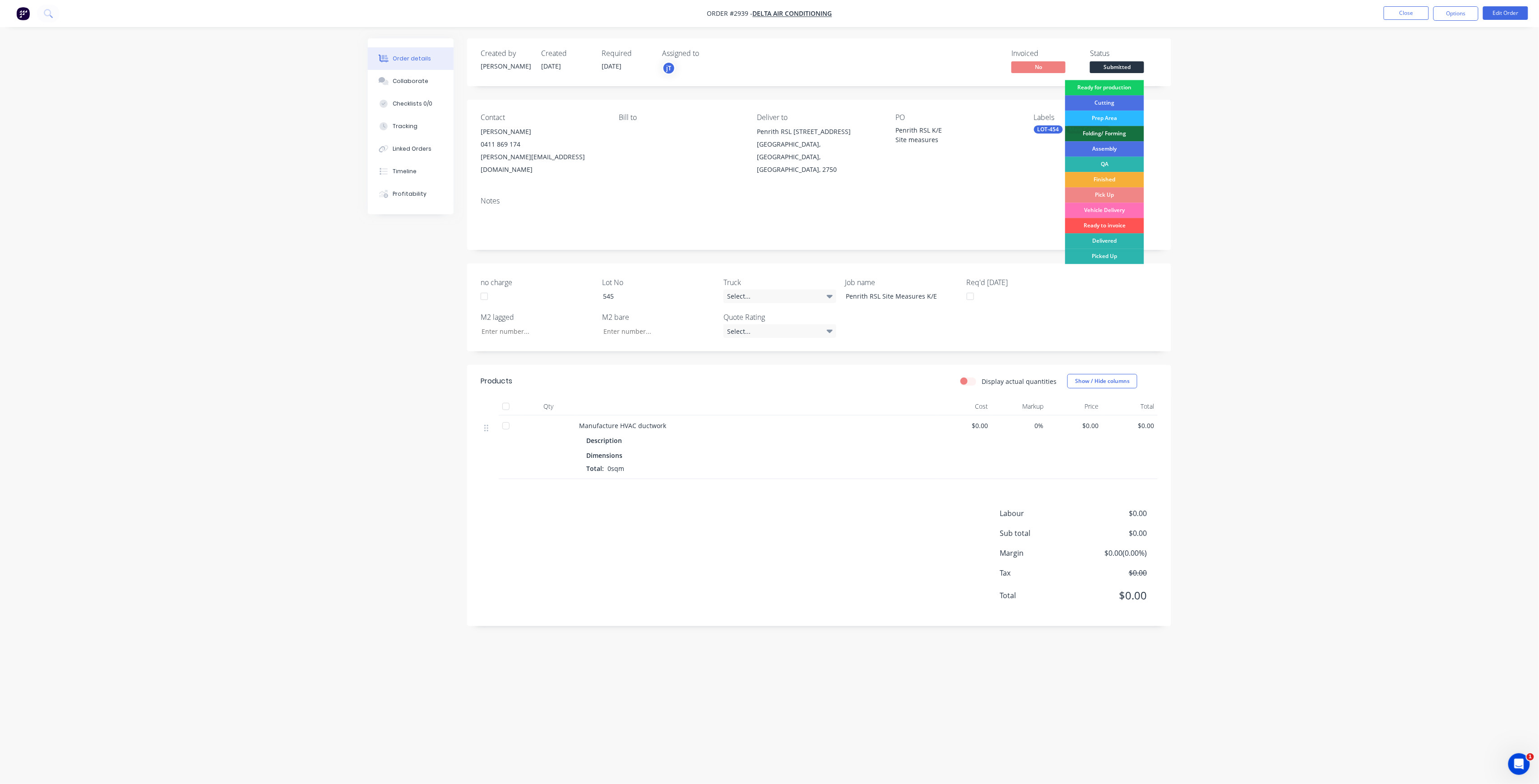
click at [1131, 82] on div "Ready for production" at bounding box center [1104, 88] width 79 height 16
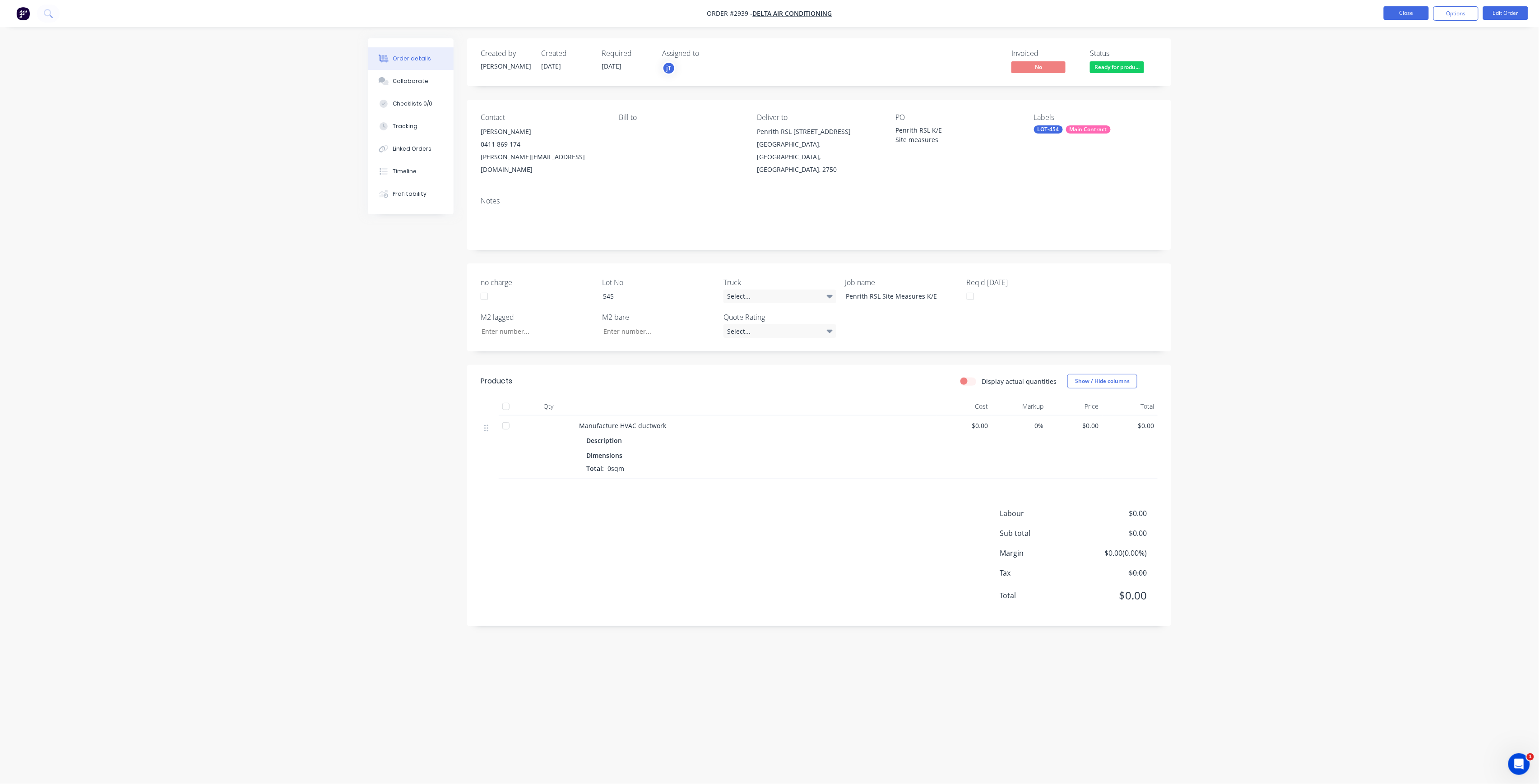
click at [1400, 16] on button "Close" at bounding box center [1405, 13] width 45 height 13
